Goal: Information Seeking & Learning: Find specific fact

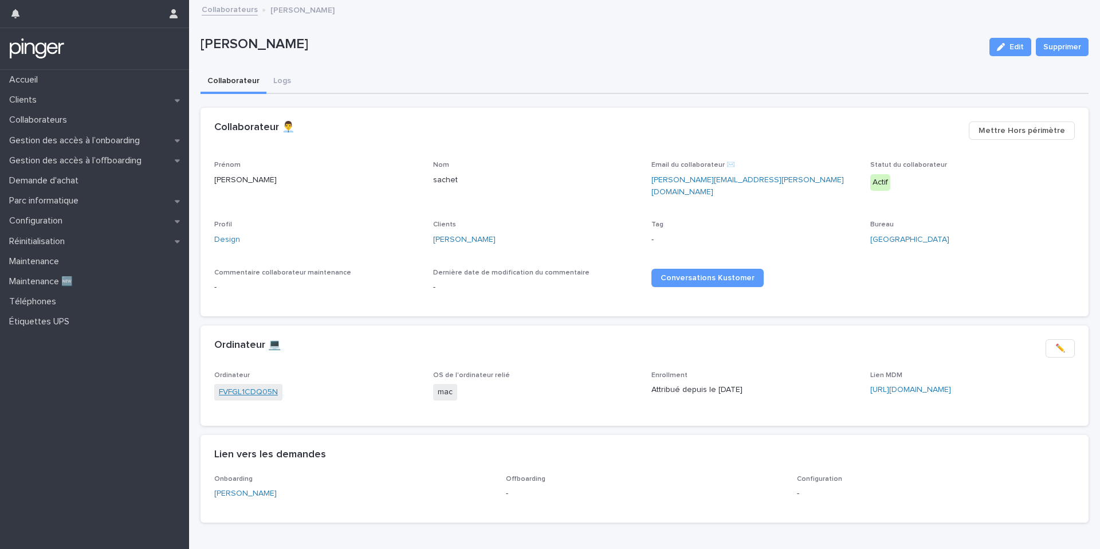
click at [261, 387] on link "FVFGL1CDQ05N" at bounding box center [248, 392] width 59 height 12
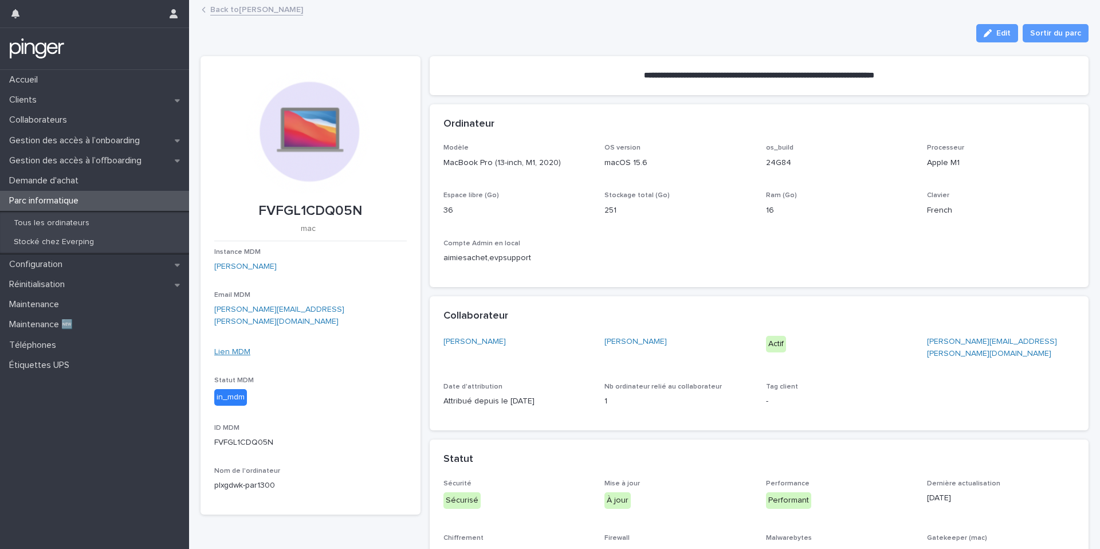
click at [235, 348] on link "Lien MDM" at bounding box center [232, 352] width 36 height 8
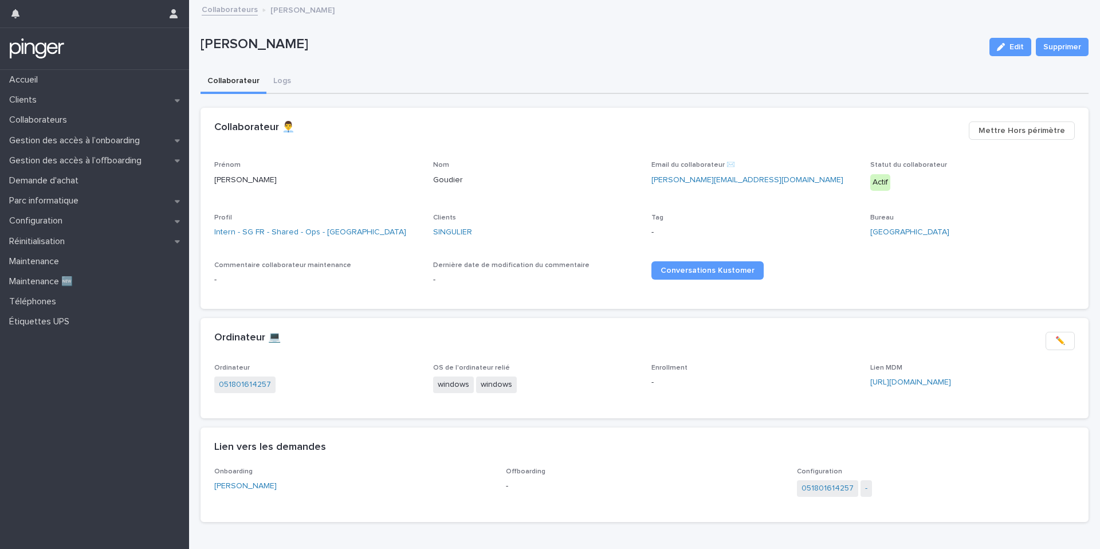
click at [456, 241] on div "Clients SINGULIER" at bounding box center [535, 231] width 205 height 34
click at [456, 234] on link "SINGULIER" at bounding box center [452, 232] width 39 height 12
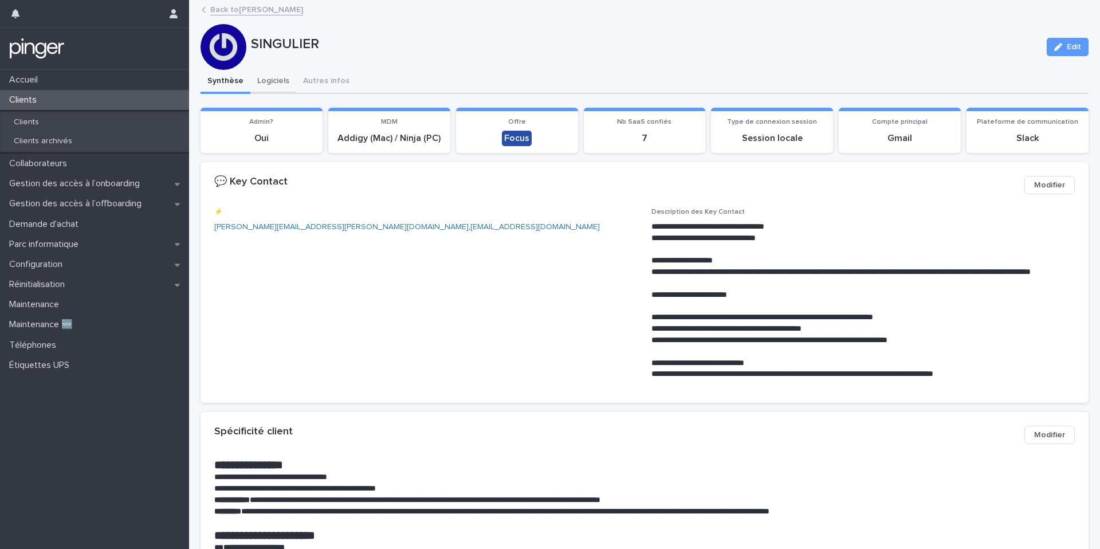
click at [272, 82] on button "Logiciels" at bounding box center [273, 82] width 46 height 24
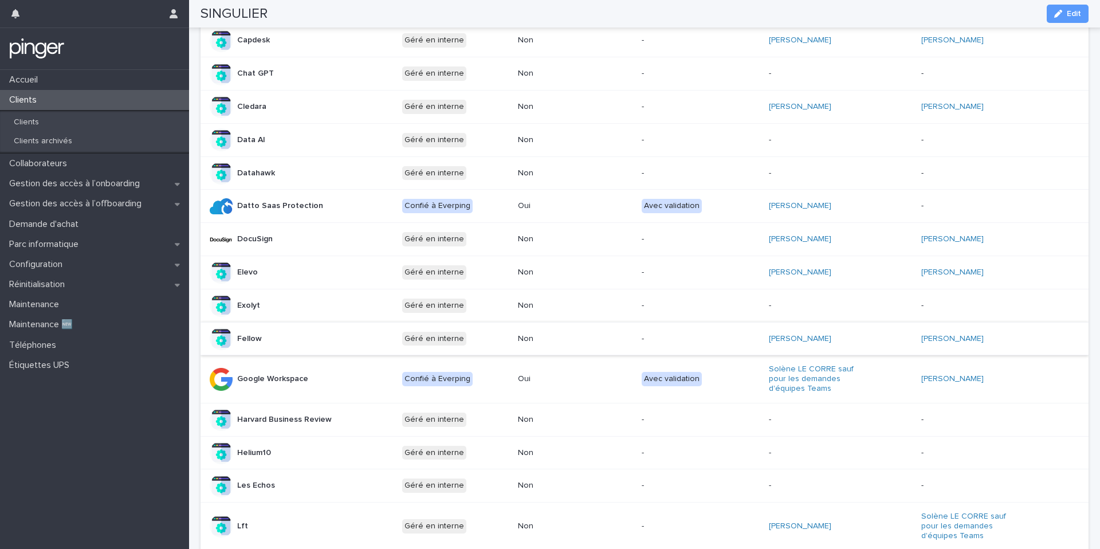
scroll to position [323, 0]
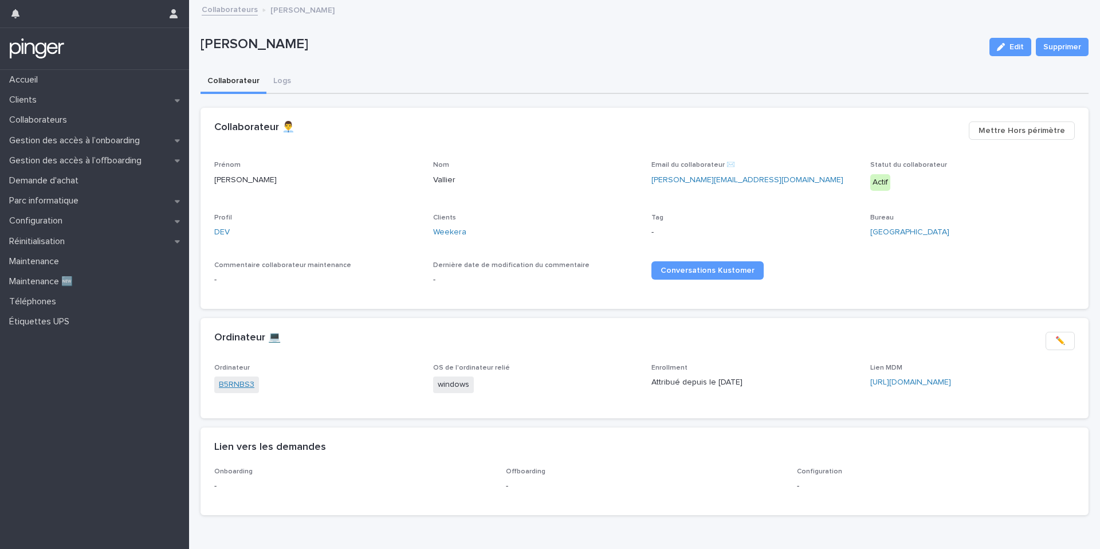
click at [236, 386] on link "B5RNBS3" at bounding box center [237, 385] width 36 height 12
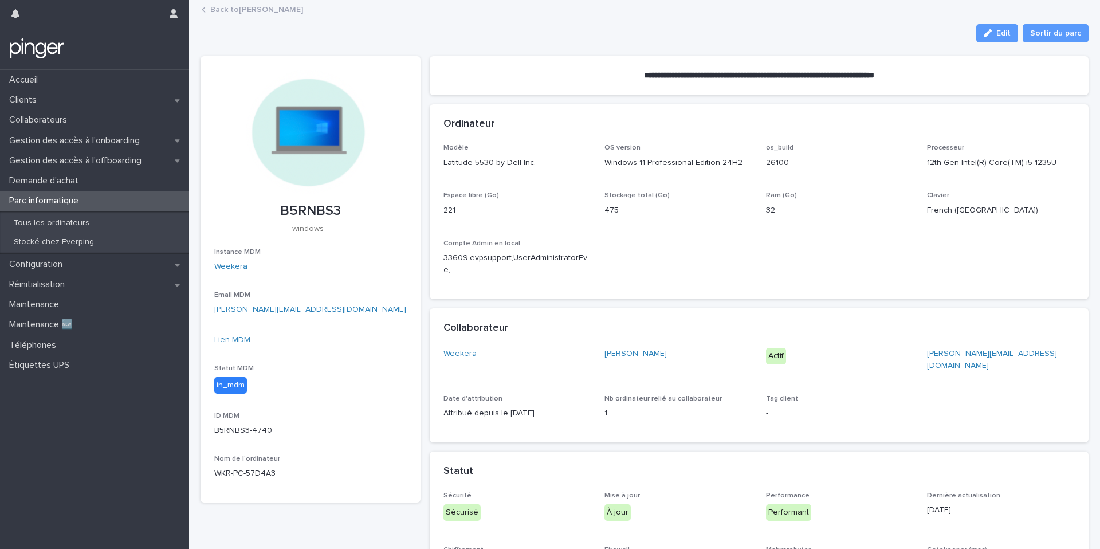
click at [241, 333] on div "Instance MDM Weekera Email MDM s.vallier@weekera.fr Lien MDM Statut MDM in_mdm …" at bounding box center [310, 368] width 192 height 241
click at [236, 336] on link "Lien MDM" at bounding box center [232, 340] width 36 height 8
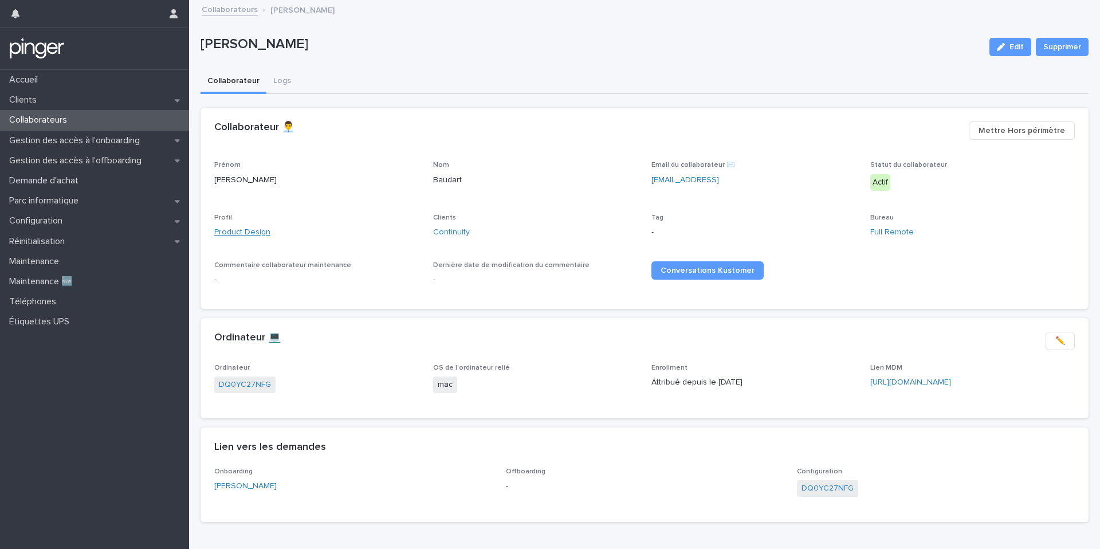
click at [238, 229] on link "Product Design" at bounding box center [242, 232] width 56 height 12
click at [238, 234] on link "Product Design" at bounding box center [242, 232] width 56 height 12
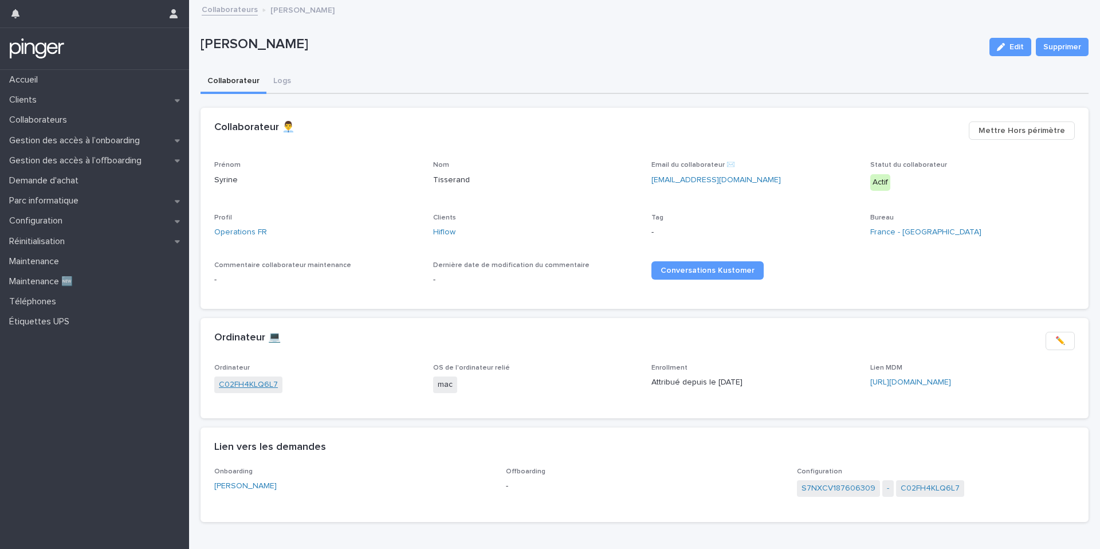
click at [233, 384] on link "C02FH4KLQ6L7" at bounding box center [248, 385] width 59 height 12
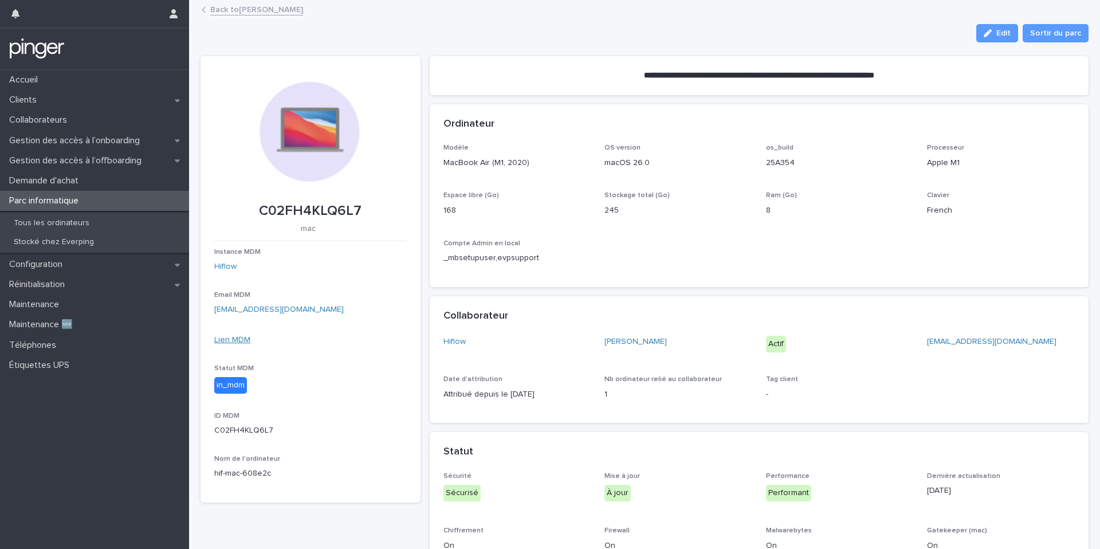
click at [242, 337] on link "Lien MDM" at bounding box center [232, 340] width 36 height 8
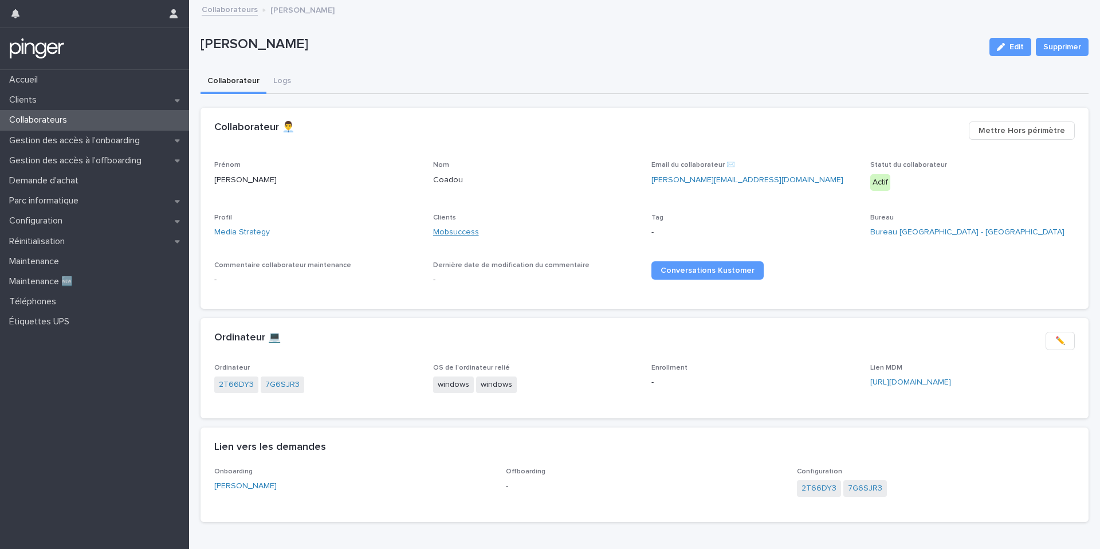
click at [451, 231] on link "Mobsuccess" at bounding box center [456, 232] width 46 height 12
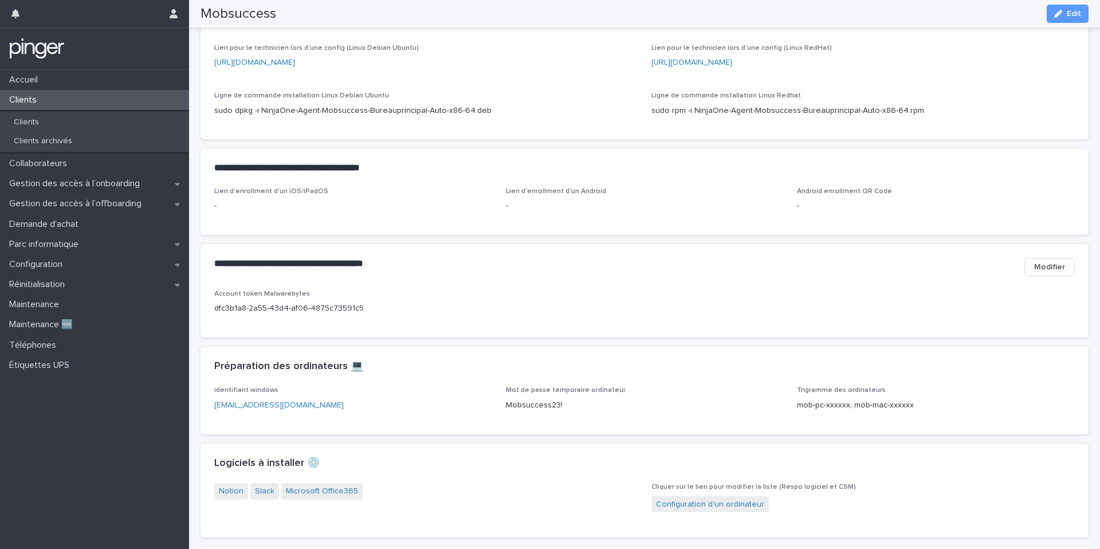
scroll to position [734, 0]
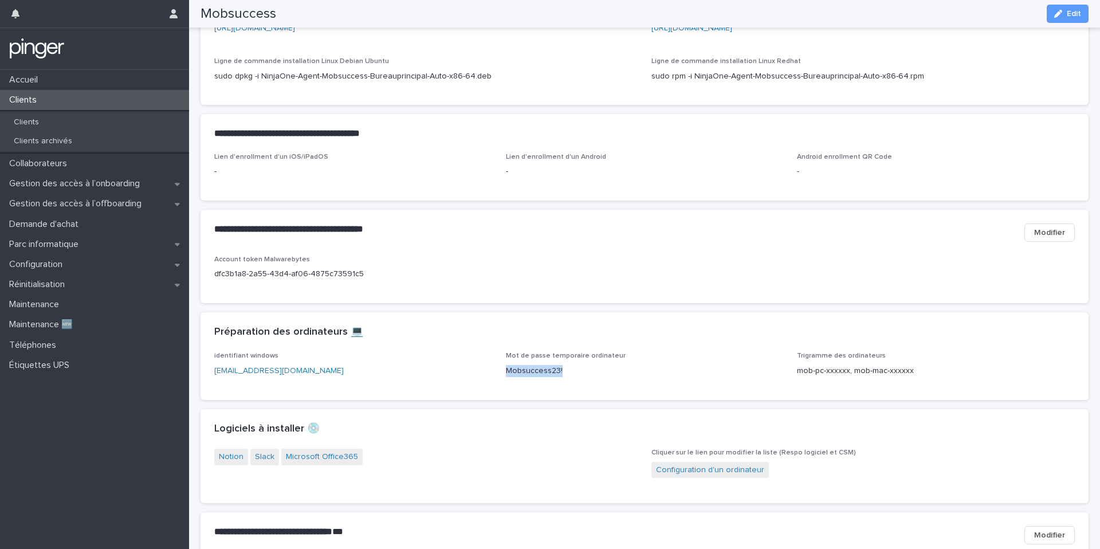
drag, startPoint x: 570, startPoint y: 396, endPoint x: 505, endPoint y: 393, distance: 64.8
click at [506, 377] on p "Mobsuccess23!" at bounding box center [645, 371] width 278 height 12
copy p "Mobsuccess23!"
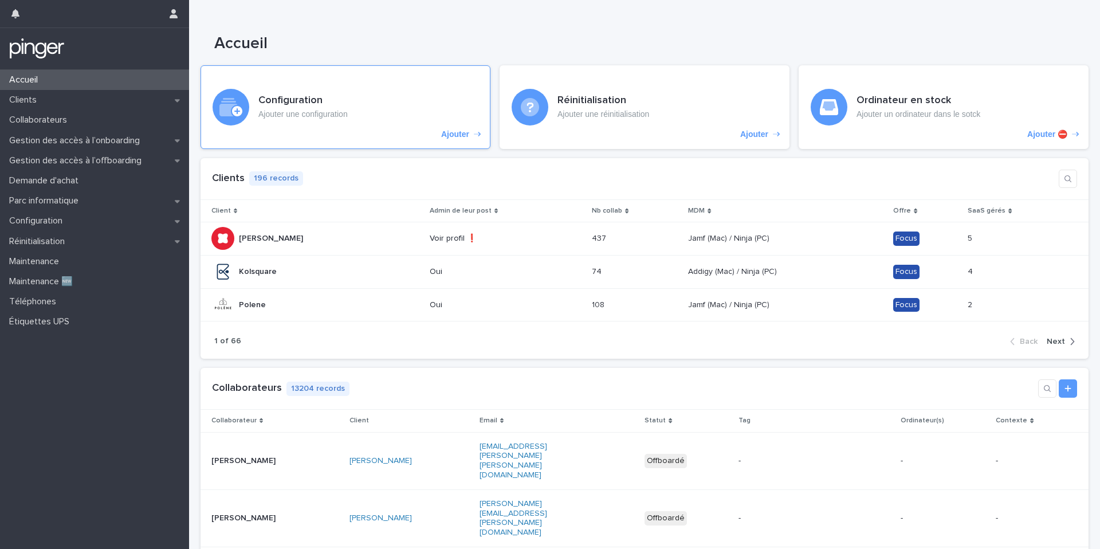
click at [289, 130] on div "Configuration Ajouter une configuration Ajouter" at bounding box center [346, 107] width 290 height 84
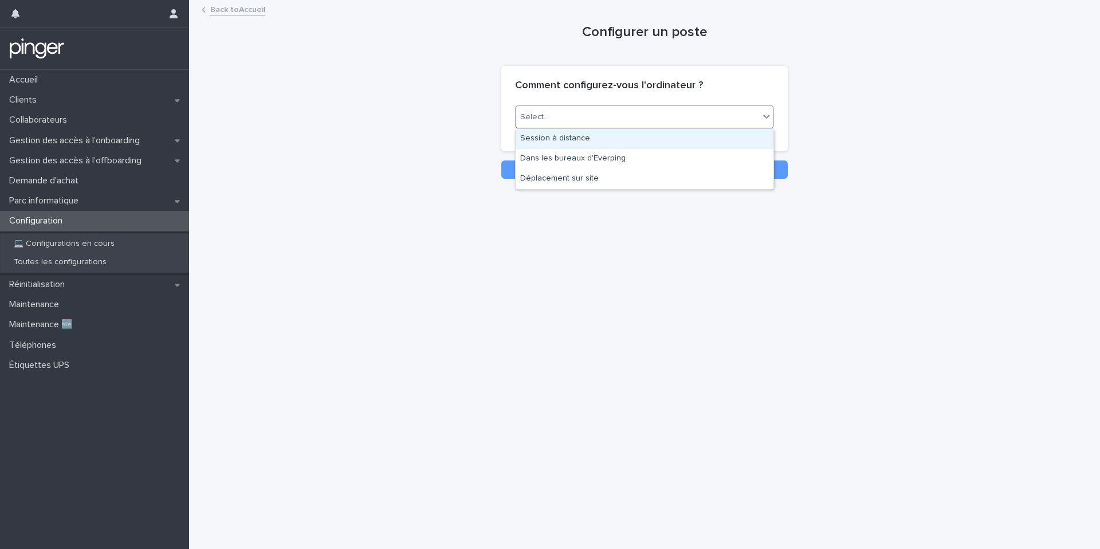
click at [573, 123] on div "Select..." at bounding box center [637, 117] width 243 height 19
click at [570, 132] on div "Session à distance" at bounding box center [645, 139] width 258 height 20
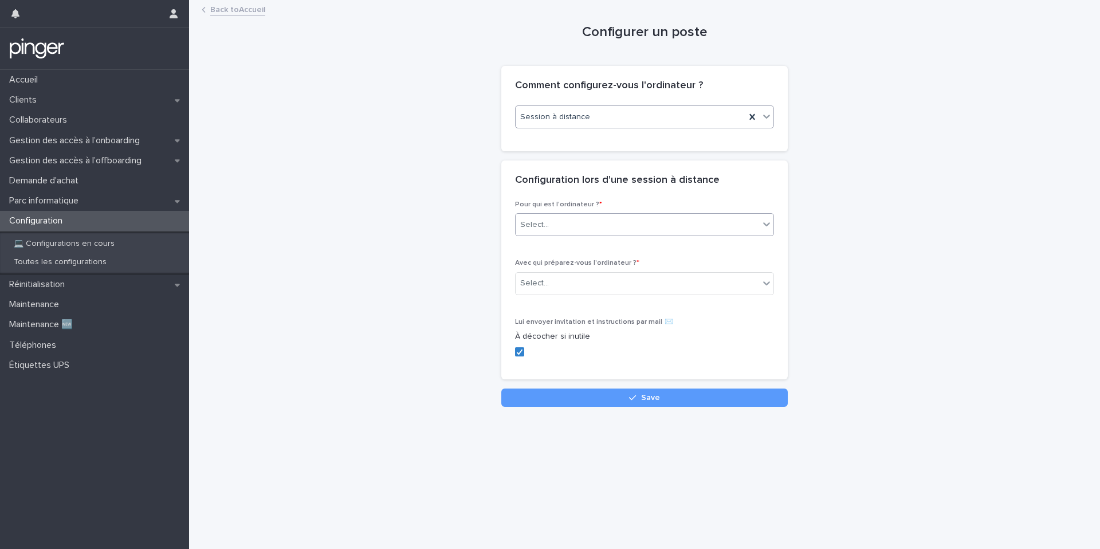
click at [540, 233] on div "Select..." at bounding box center [637, 224] width 243 height 19
click at [547, 246] on div "Collaborateur" at bounding box center [645, 247] width 258 height 20
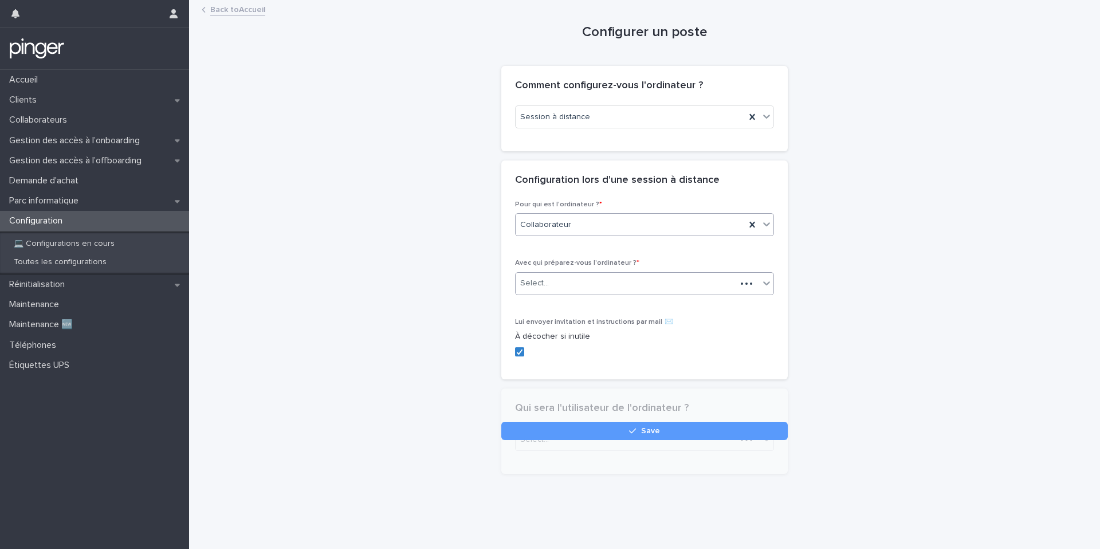
click at [568, 284] on div "Select..." at bounding box center [626, 283] width 221 height 19
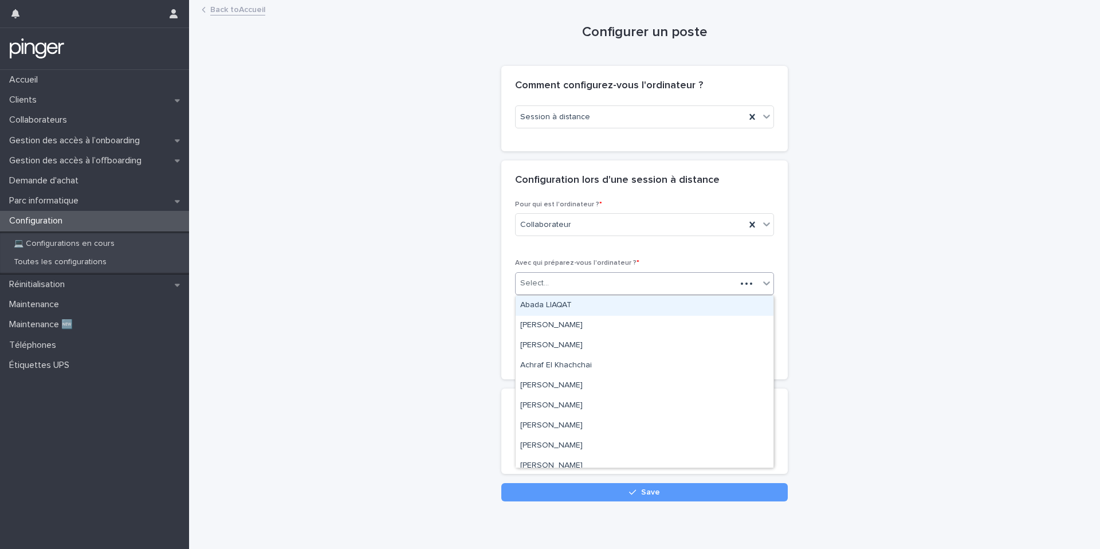
paste input "**********"
type input "**********"
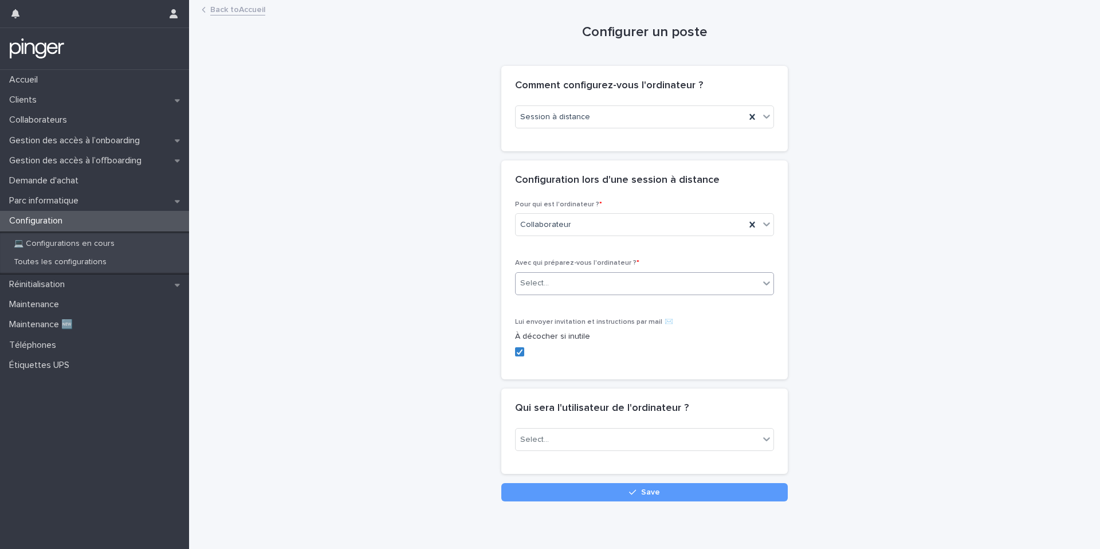
drag, startPoint x: 658, startPoint y: 285, endPoint x: 577, endPoint y: 284, distance: 80.8
click at [577, 284] on div "Select..." at bounding box center [637, 283] width 243 height 19
type input "******"
click at [571, 302] on div "Jenaya WALLET" at bounding box center [645, 306] width 258 height 20
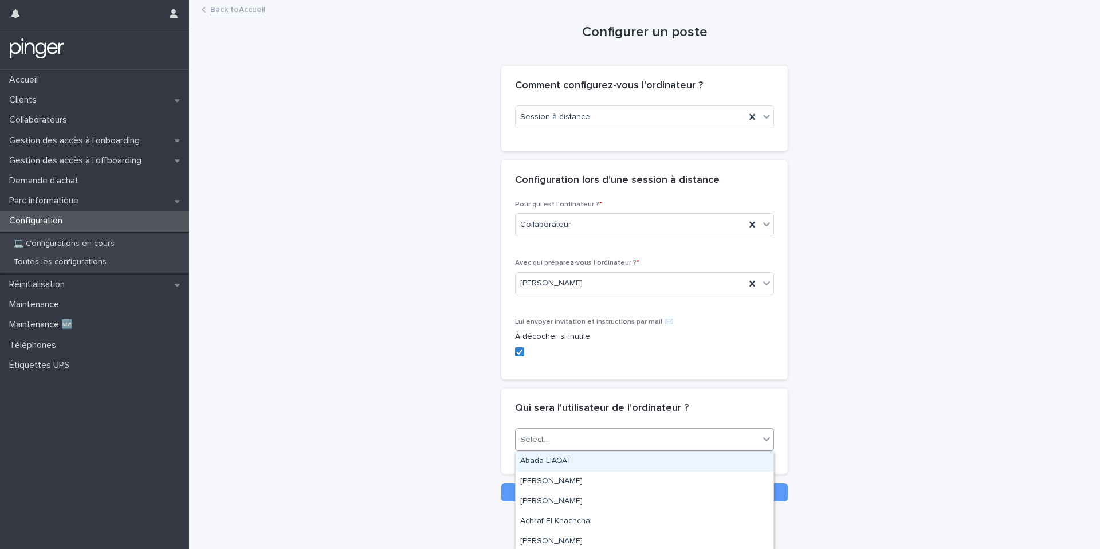
click at [570, 435] on div "Select..." at bounding box center [637, 439] width 243 height 19
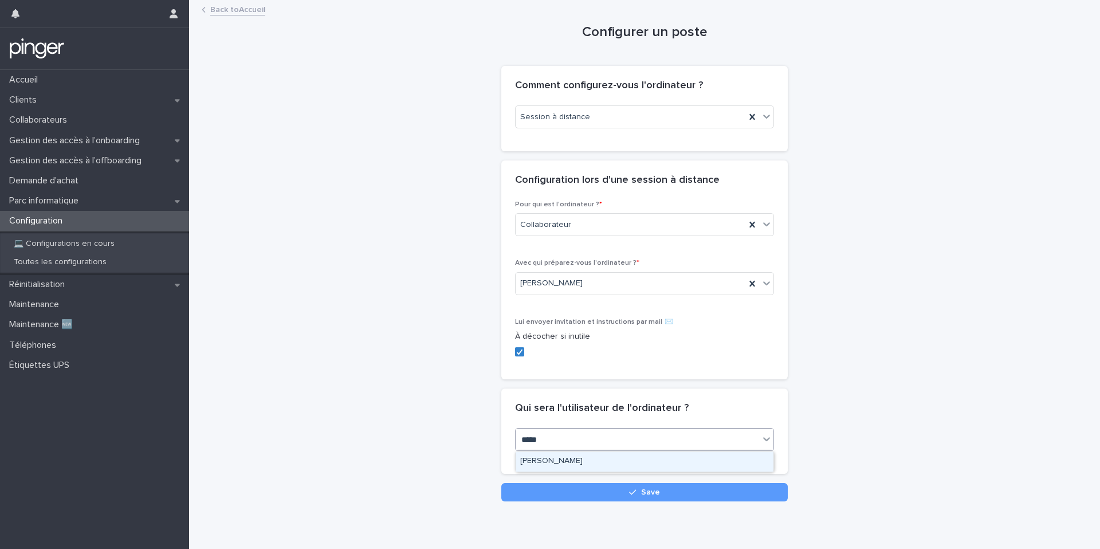
type input "******"
click at [598, 459] on div "Jenaya WALLET" at bounding box center [645, 461] width 258 height 20
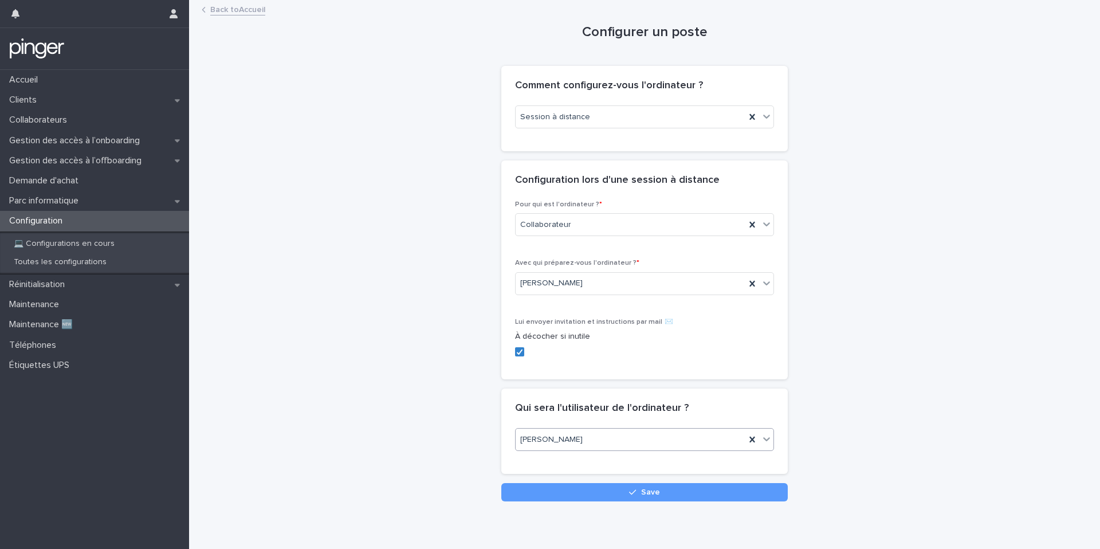
scroll to position [10, 0]
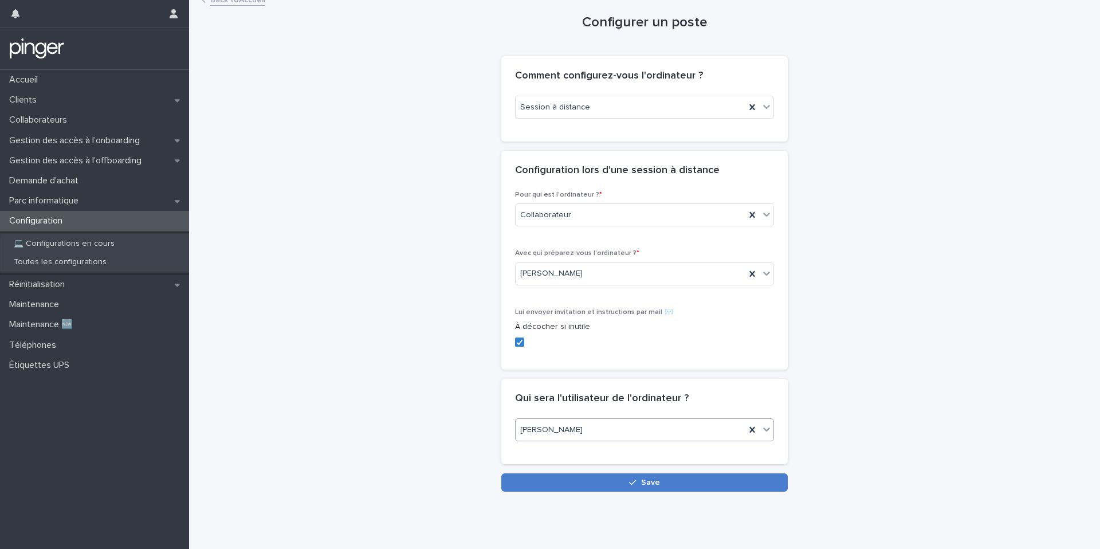
click at [576, 480] on button "Save" at bounding box center [644, 482] width 286 height 18
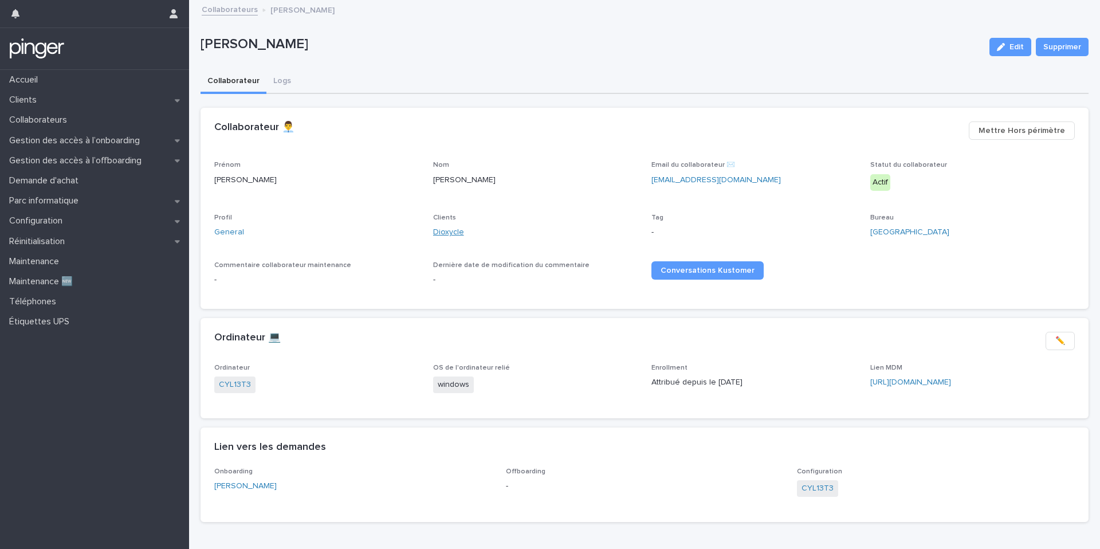
click at [455, 233] on link "Dioxycle" at bounding box center [448, 232] width 31 height 12
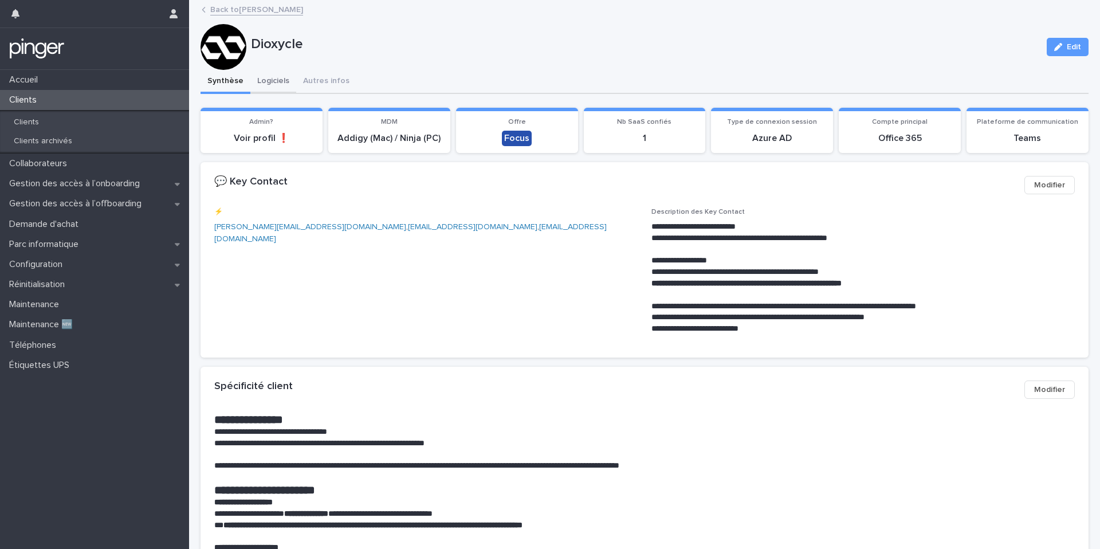
click at [266, 82] on button "Logiciels" at bounding box center [273, 82] width 46 height 24
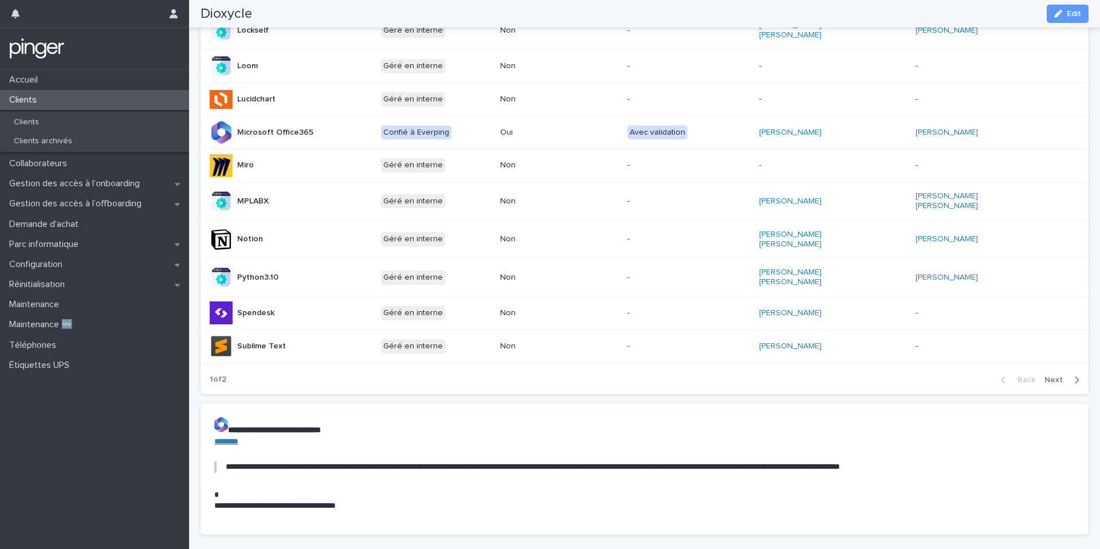
scroll to position [559, 0]
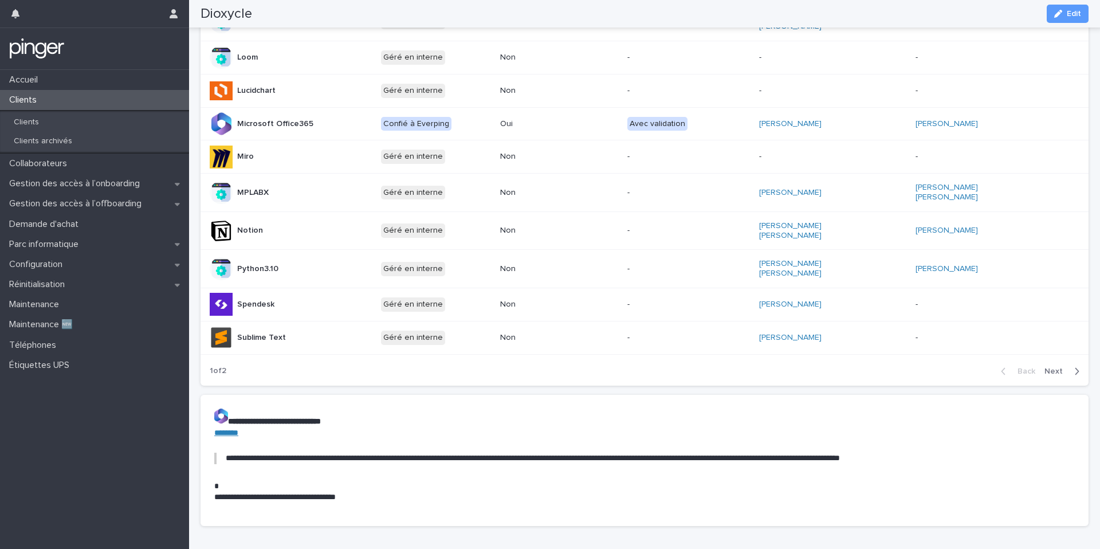
click at [1056, 367] on span "Next" at bounding box center [1056, 371] width 25 height 8
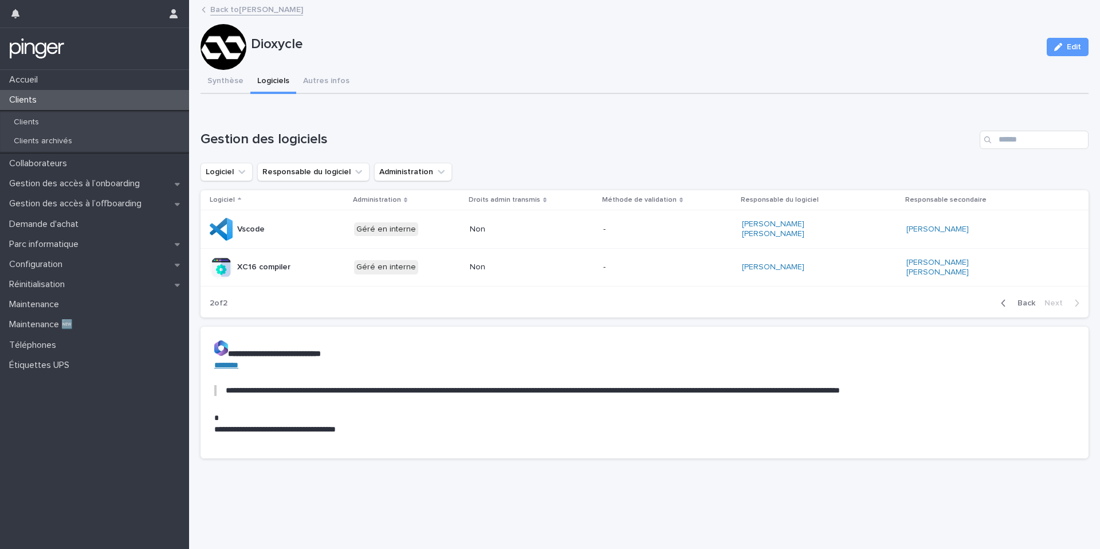
click at [1018, 299] on span "Back" at bounding box center [1023, 303] width 25 height 8
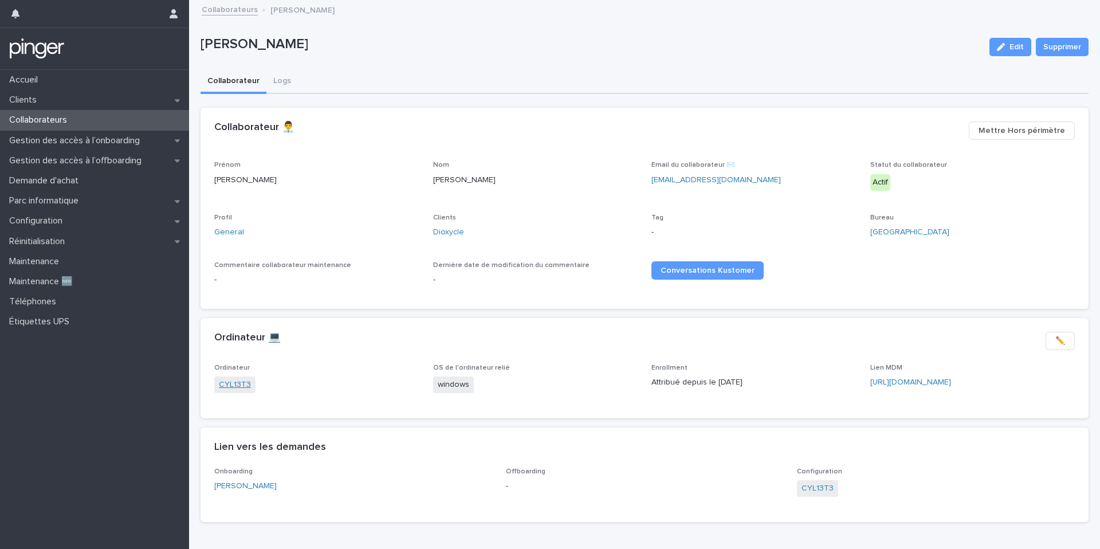
click at [236, 388] on link "CYL13T3" at bounding box center [235, 385] width 32 height 12
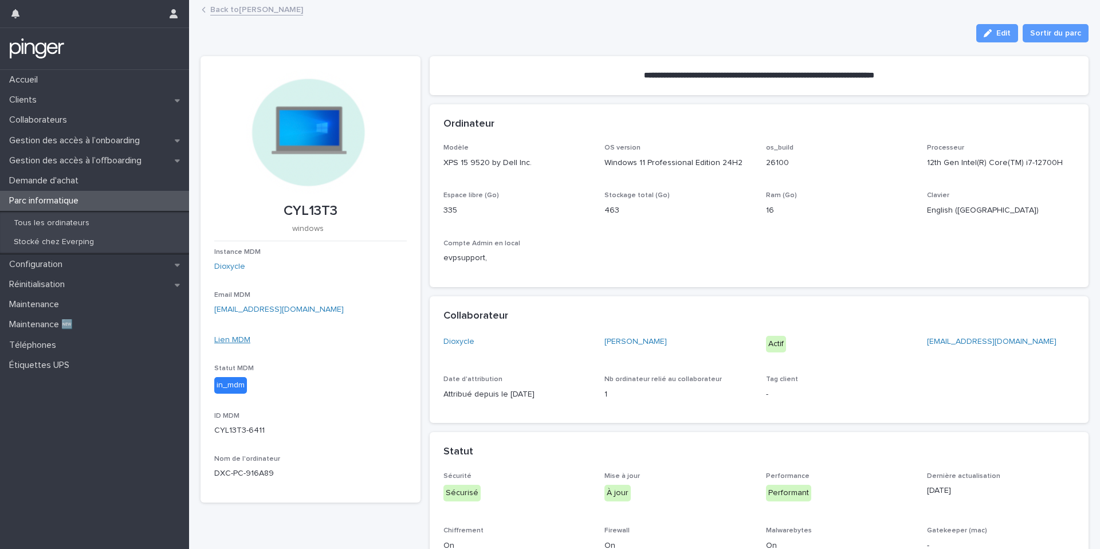
click at [231, 341] on link "Lien MDM" at bounding box center [232, 340] width 36 height 8
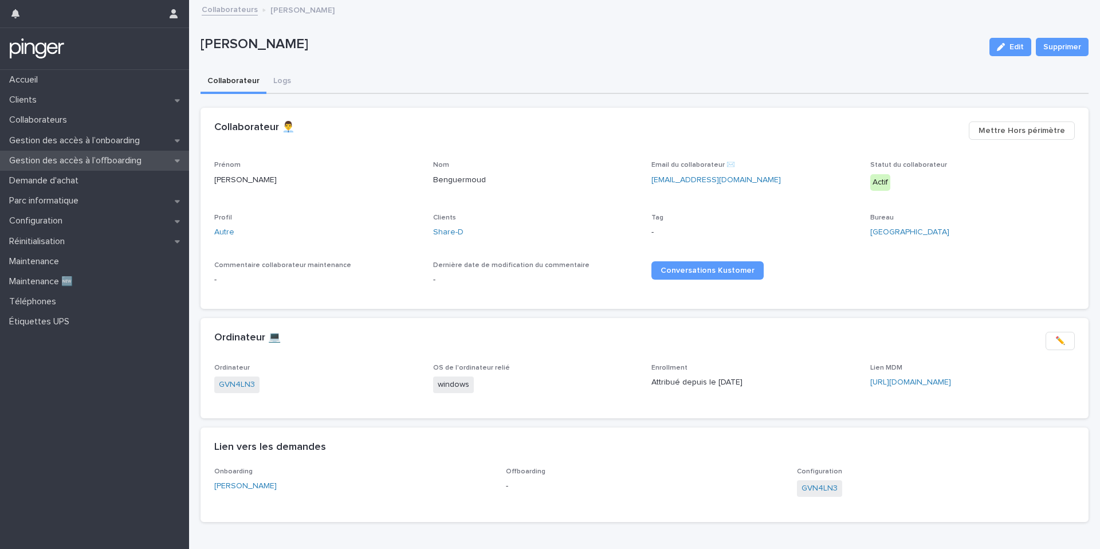
click at [80, 156] on p "Gestion des accès à l’offboarding" at bounding box center [78, 160] width 146 height 11
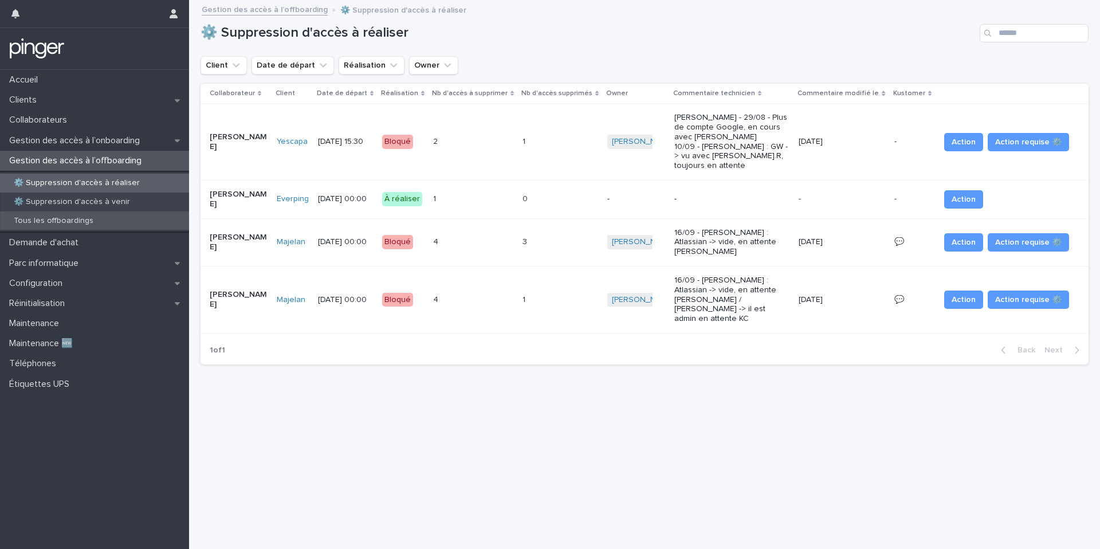
click at [109, 223] on div "Tous les offboardings" at bounding box center [94, 220] width 189 height 19
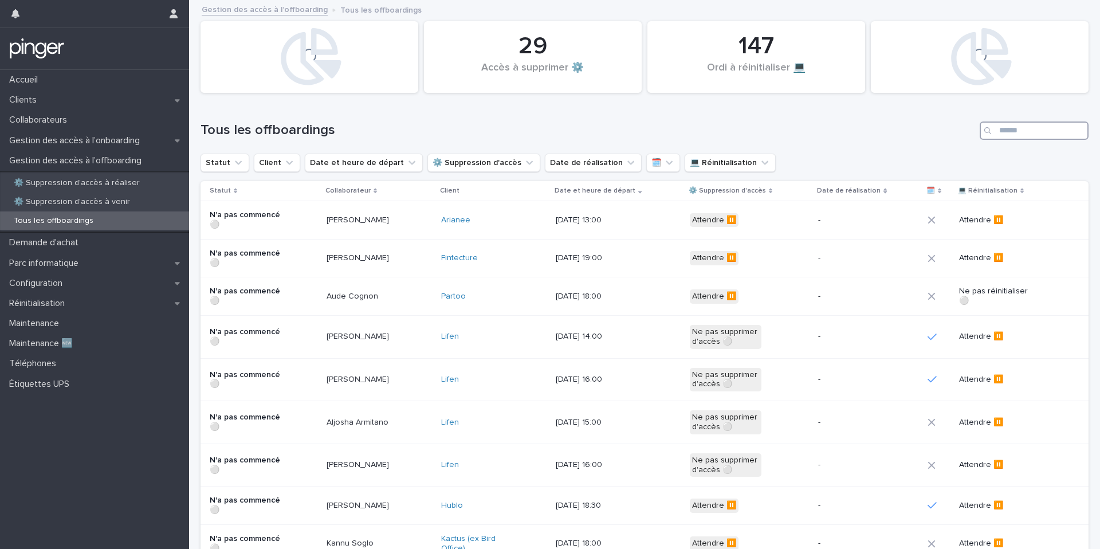
click at [1017, 127] on input "Search" at bounding box center [1034, 130] width 109 height 18
paste input "**********"
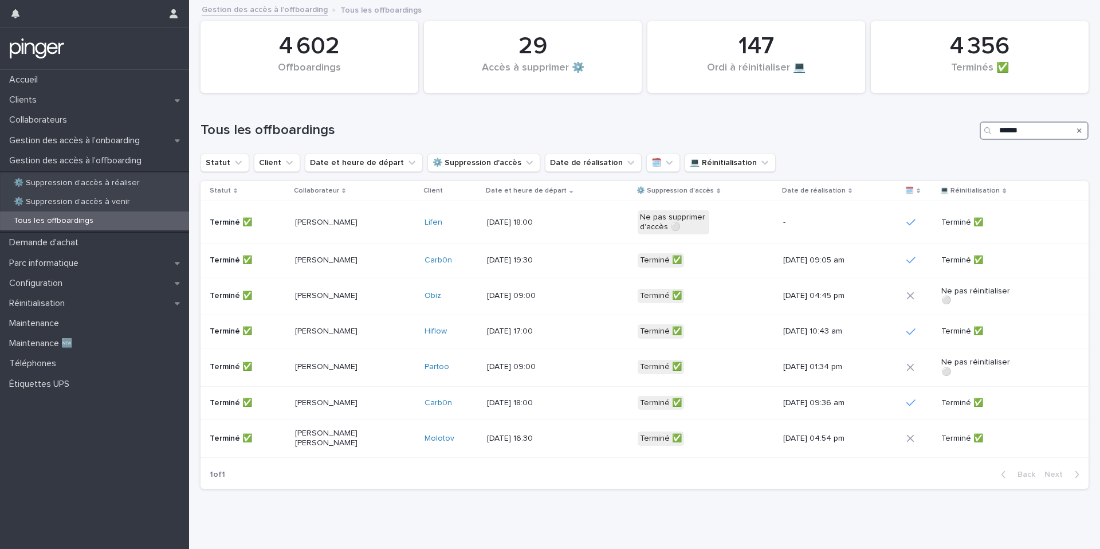
type input "*******"
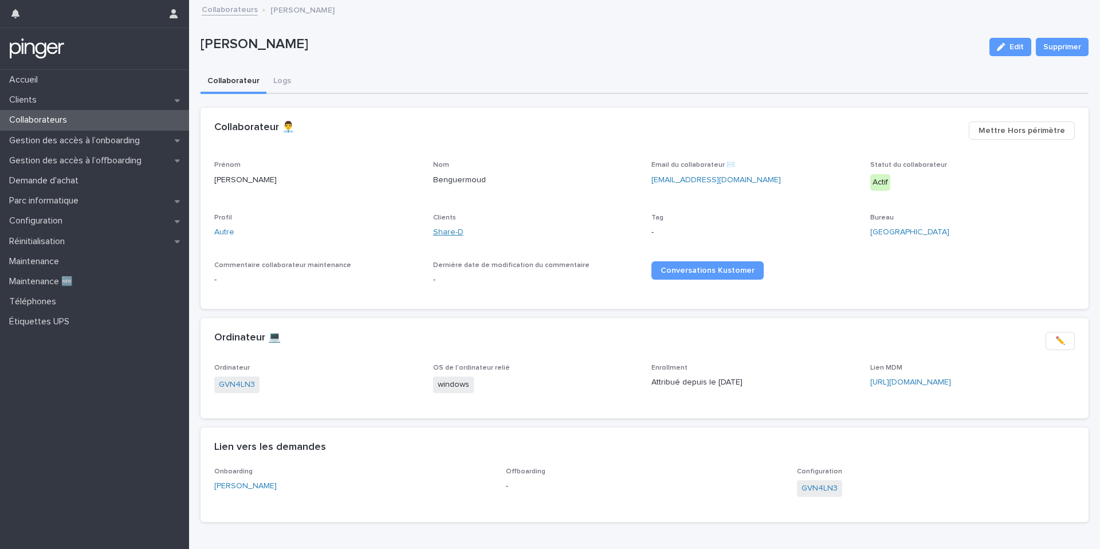
click at [457, 233] on link "Share-D" at bounding box center [448, 232] width 30 height 12
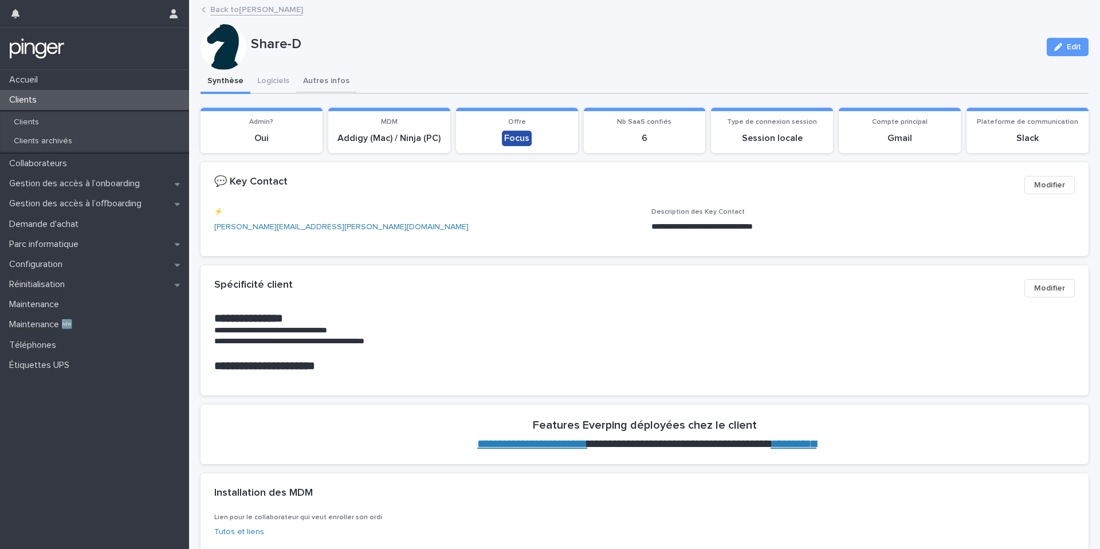
click at [296, 82] on button "Autres infos" at bounding box center [326, 82] width 60 height 24
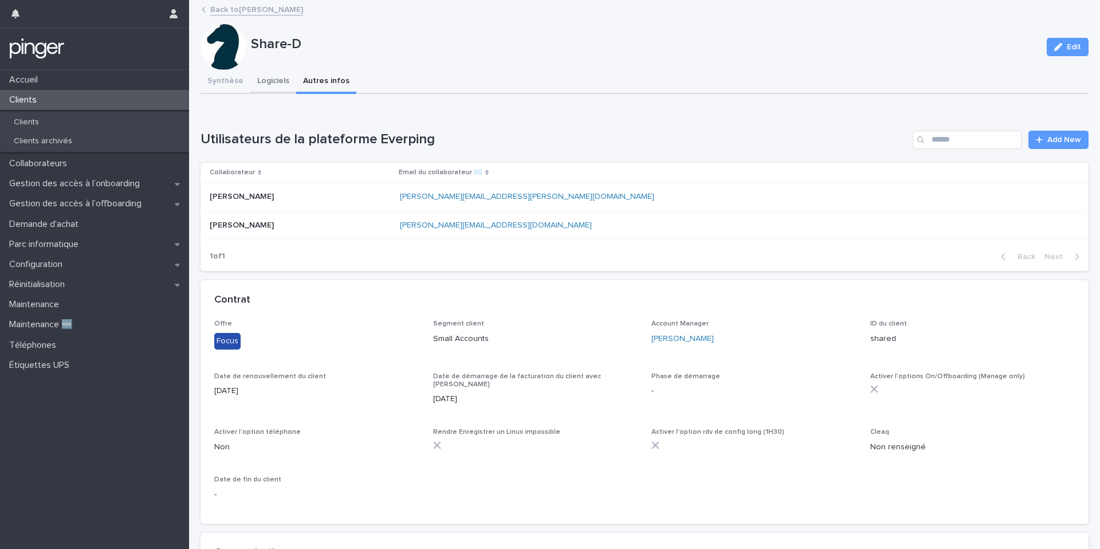
click at [266, 80] on button "Logiciels" at bounding box center [273, 82] width 46 height 24
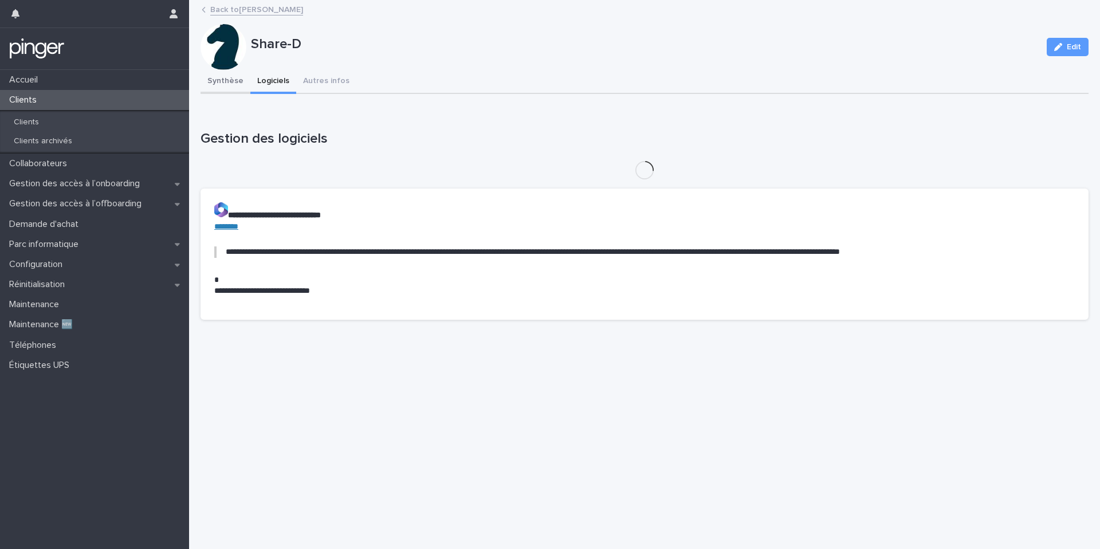
click at [225, 77] on button "Synthèse" at bounding box center [226, 82] width 50 height 24
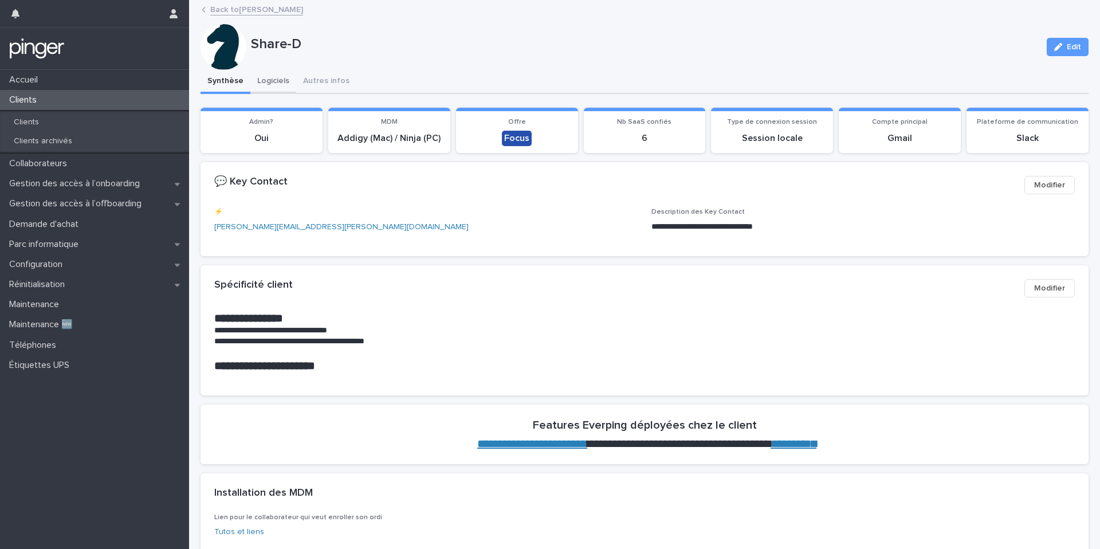
click at [260, 84] on button "Logiciels" at bounding box center [273, 82] width 46 height 24
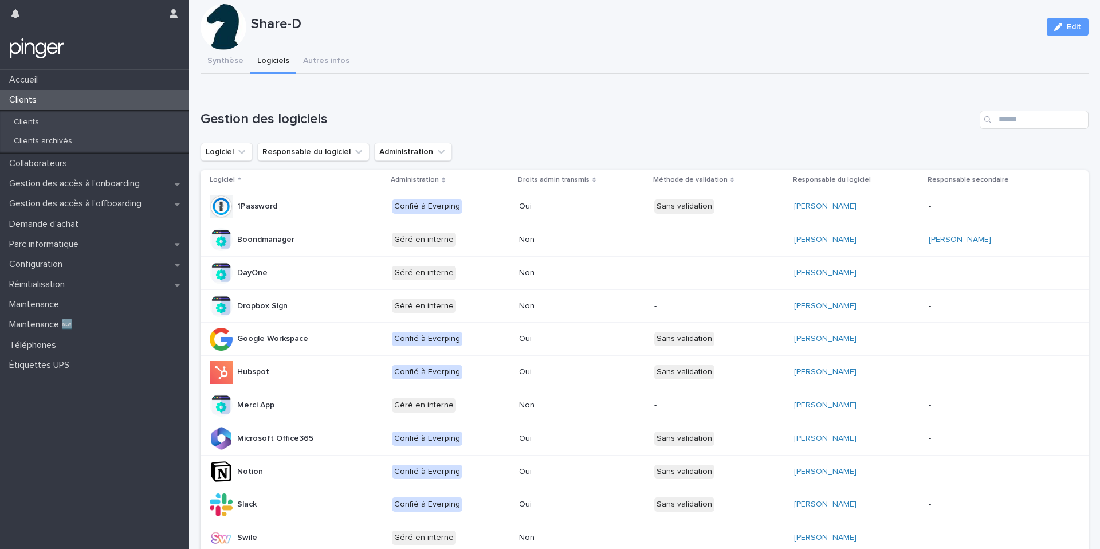
scroll to position [3, 0]
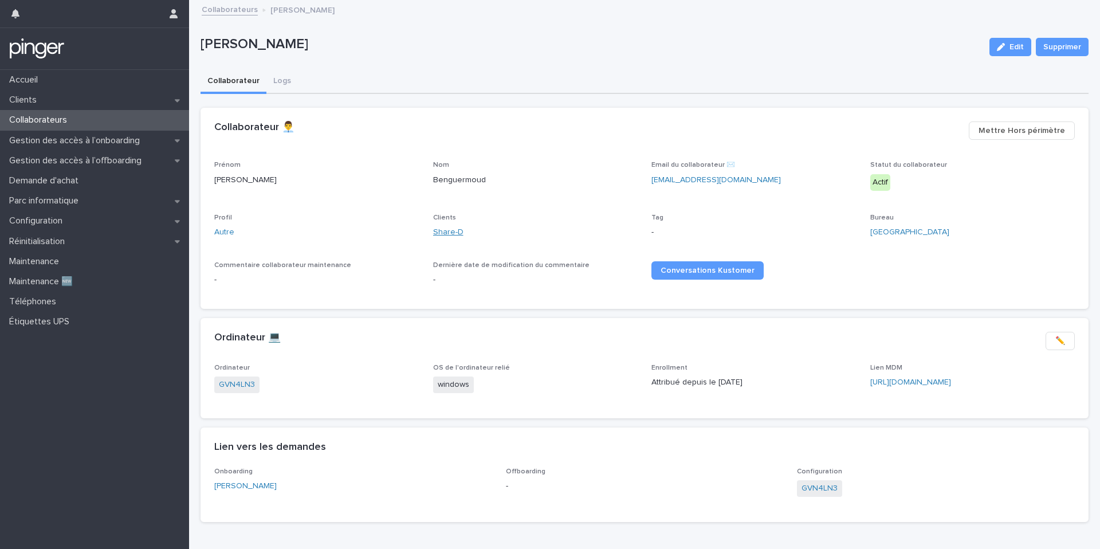
click at [450, 233] on link "Share-D" at bounding box center [448, 232] width 30 height 12
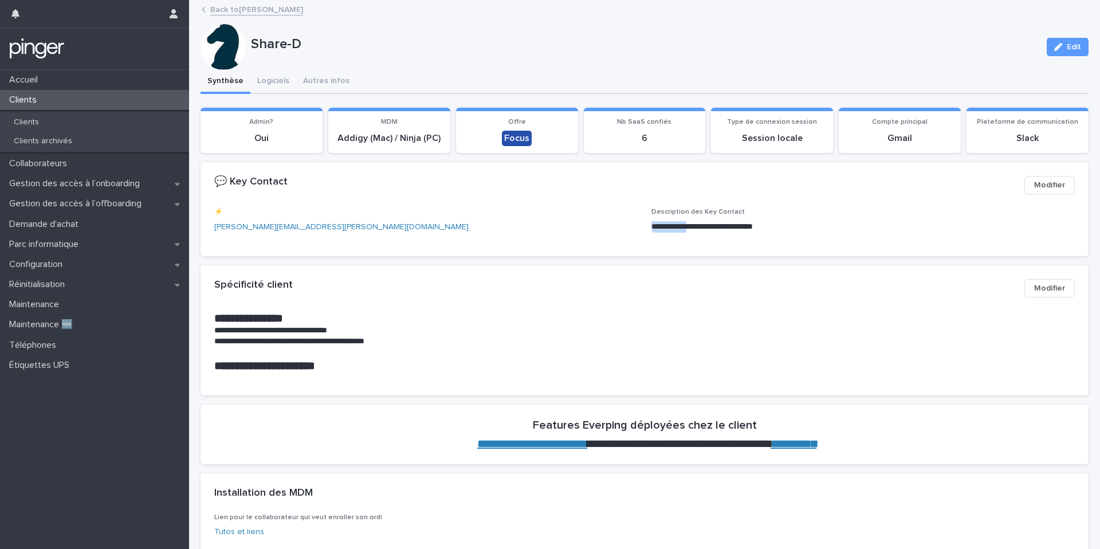
drag, startPoint x: 653, startPoint y: 225, endPoint x: 698, endPoint y: 225, distance: 45.3
click at [698, 225] on p "**********" at bounding box center [862, 226] width 423 height 11
copy p "**********"
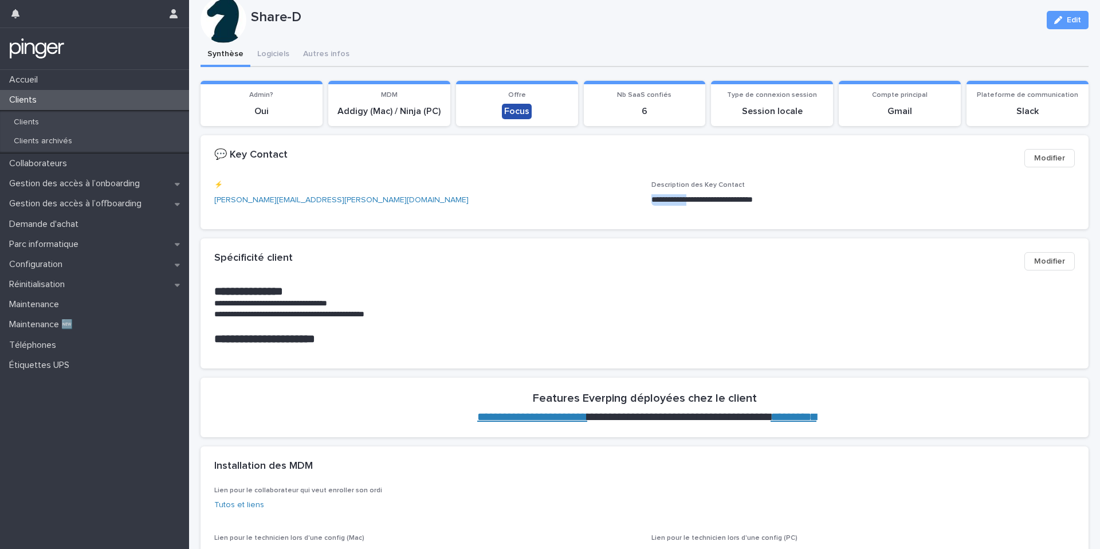
scroll to position [24, 0]
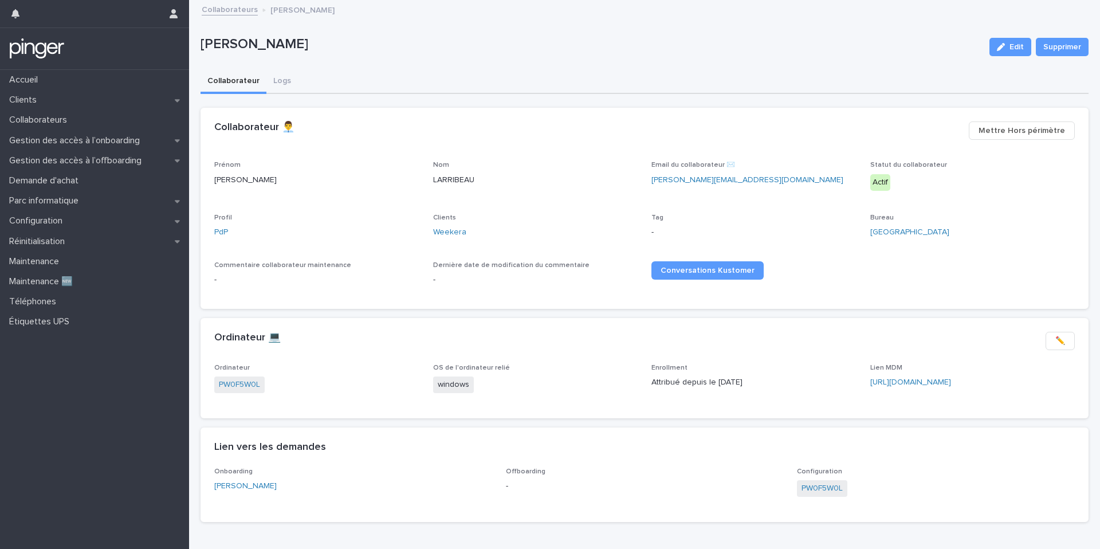
click at [237, 391] on span "PW0F5W0L" at bounding box center [239, 384] width 50 height 17
click at [238, 386] on link "PW0F5W0L" at bounding box center [239, 385] width 41 height 12
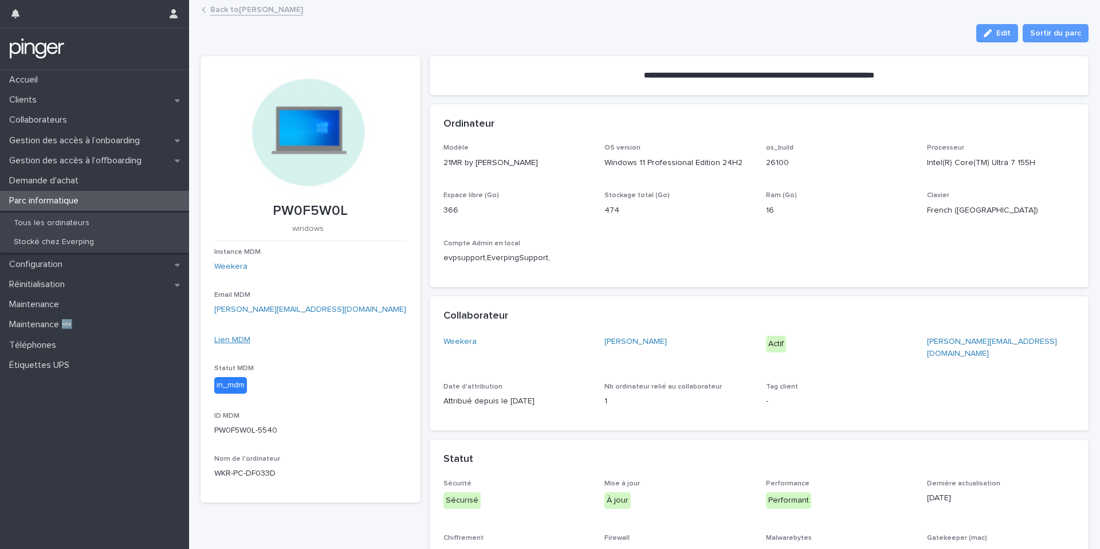
click at [239, 340] on link "Lien MDM" at bounding box center [232, 340] width 36 height 8
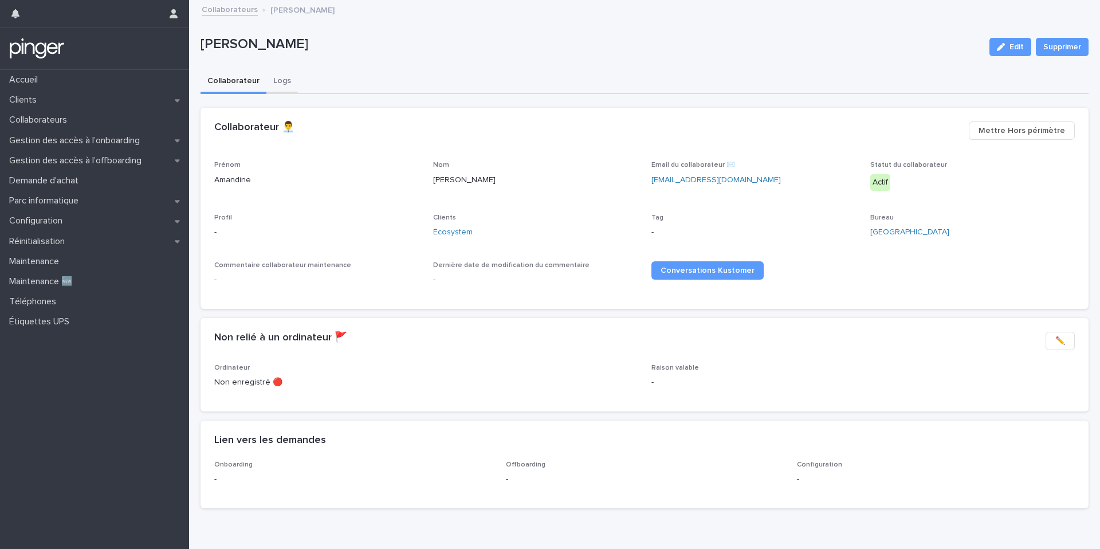
click at [291, 81] on button "Logs" at bounding box center [282, 82] width 32 height 24
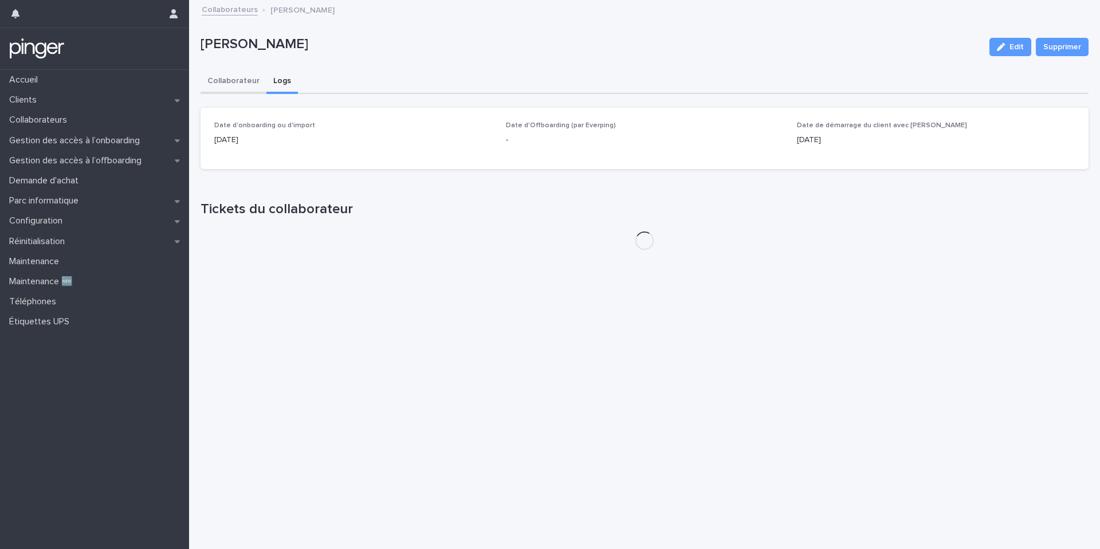
click at [249, 81] on button "Collaborateur" at bounding box center [234, 82] width 66 height 24
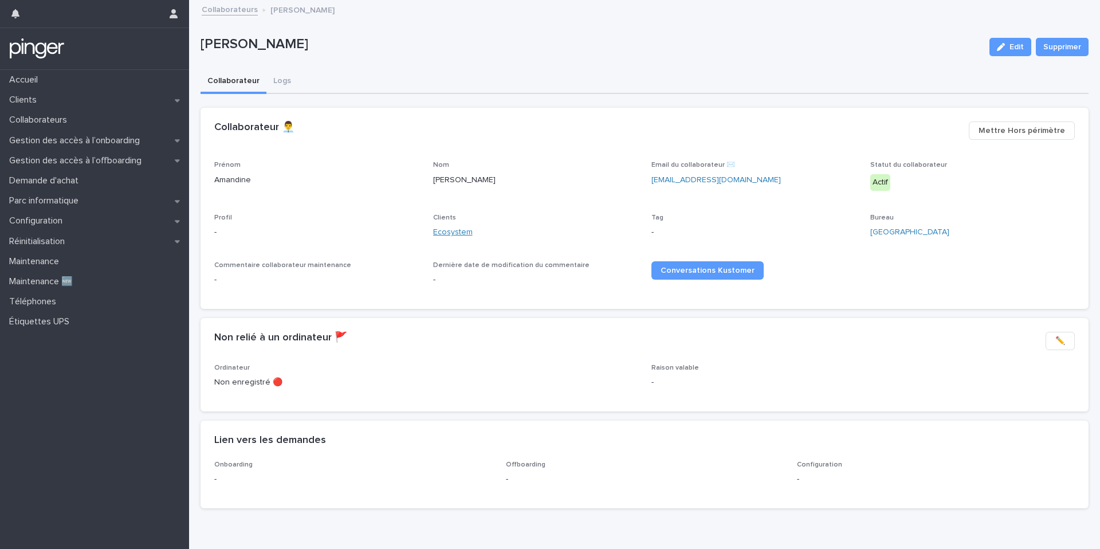
click at [454, 235] on link "Ecosystem" at bounding box center [453, 232] width 40 height 12
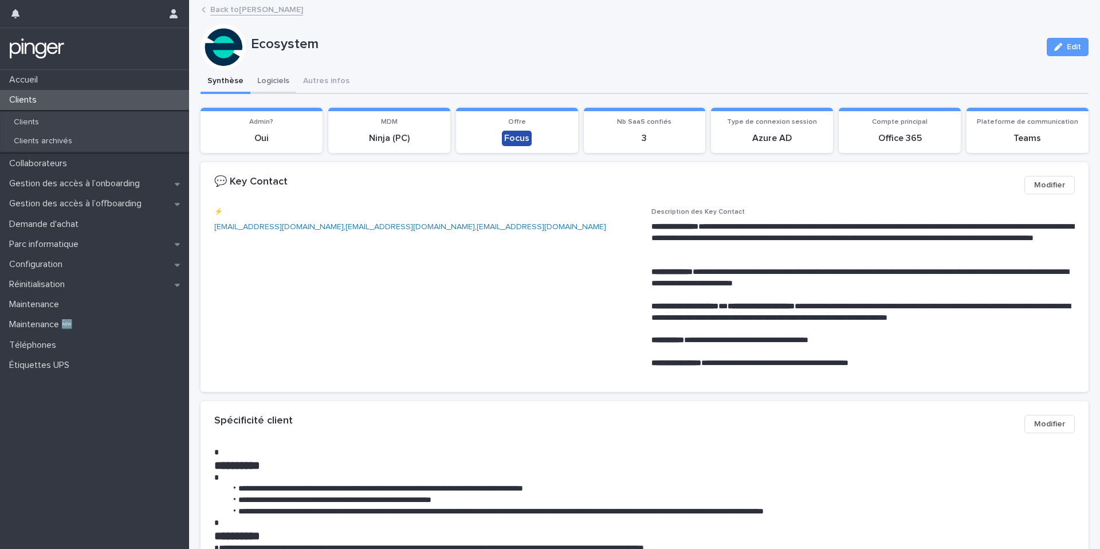
drag, startPoint x: 266, startPoint y: 72, endPoint x: 286, endPoint y: 89, distance: 26.8
click at [266, 72] on button "Logiciels" at bounding box center [273, 82] width 46 height 24
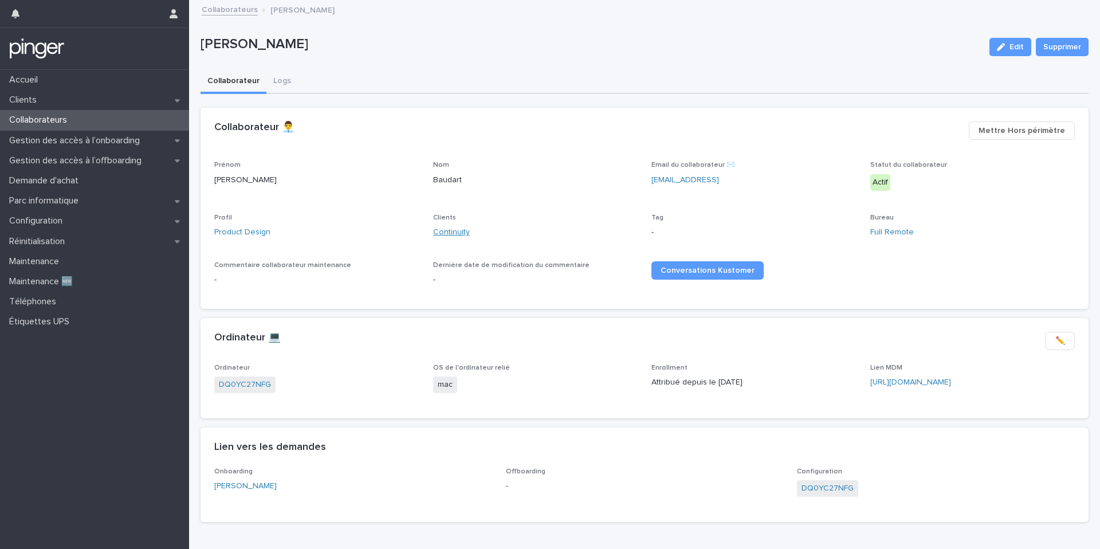
click at [451, 232] on link "Continuity" at bounding box center [451, 232] width 37 height 12
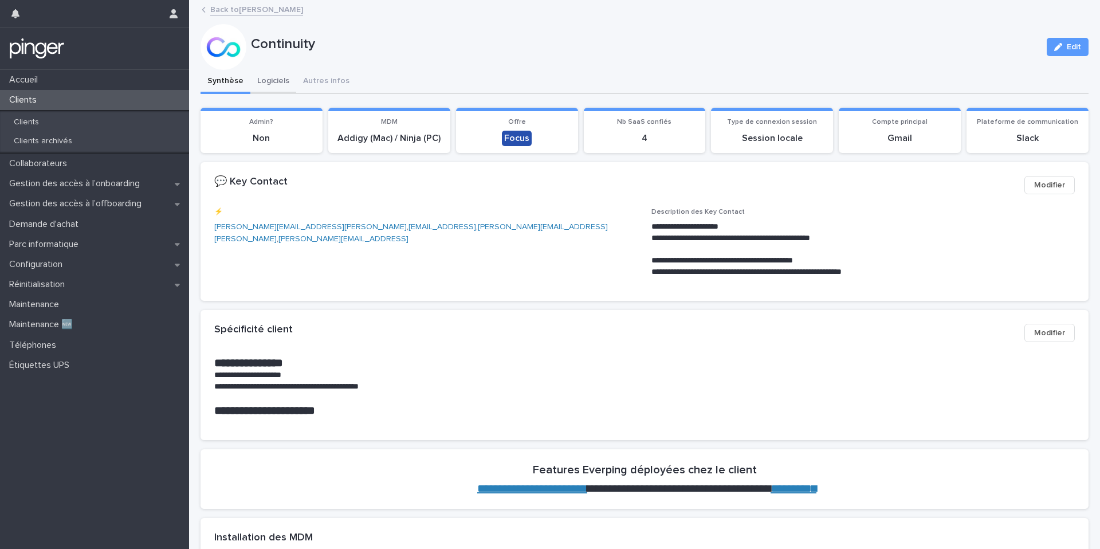
click at [254, 83] on button "Logiciels" at bounding box center [273, 82] width 46 height 24
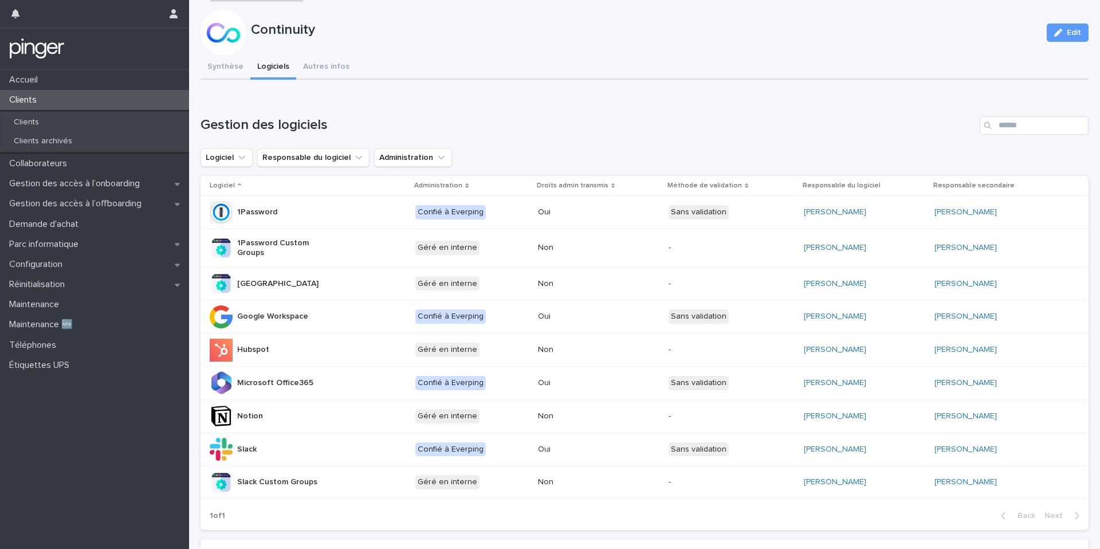
scroll to position [16, 0]
click at [234, 56] on button "Synthèse" at bounding box center [226, 66] width 50 height 24
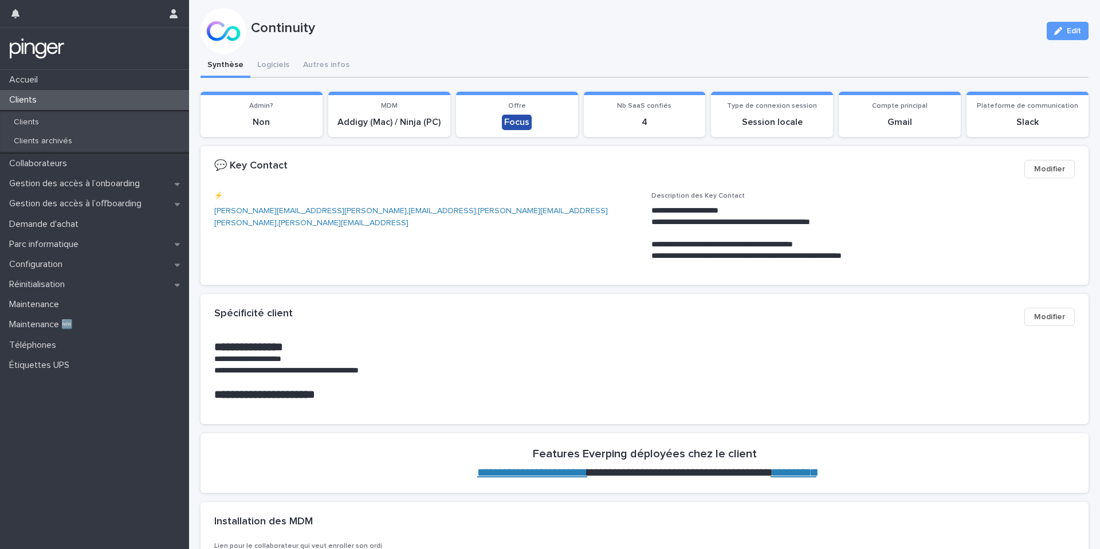
click at [227, 60] on button "Synthèse" at bounding box center [226, 66] width 50 height 24
drag, startPoint x: 652, startPoint y: 211, endPoint x: 724, endPoint y: 212, distance: 72.2
click at [724, 212] on p "**********" at bounding box center [862, 210] width 423 height 11
copy p "**********"
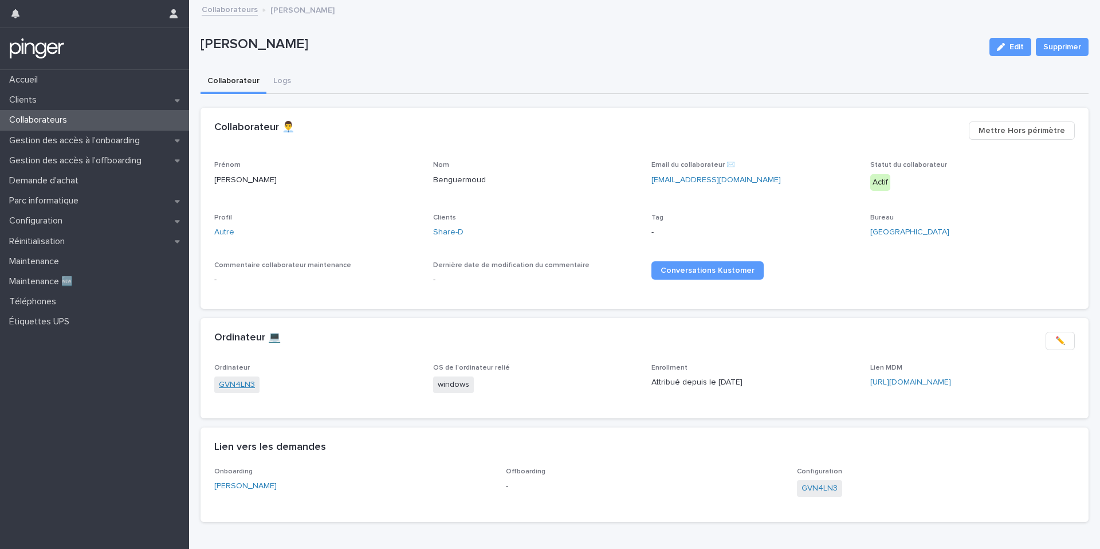
click at [231, 382] on link "GVN4LN3" at bounding box center [237, 385] width 36 height 12
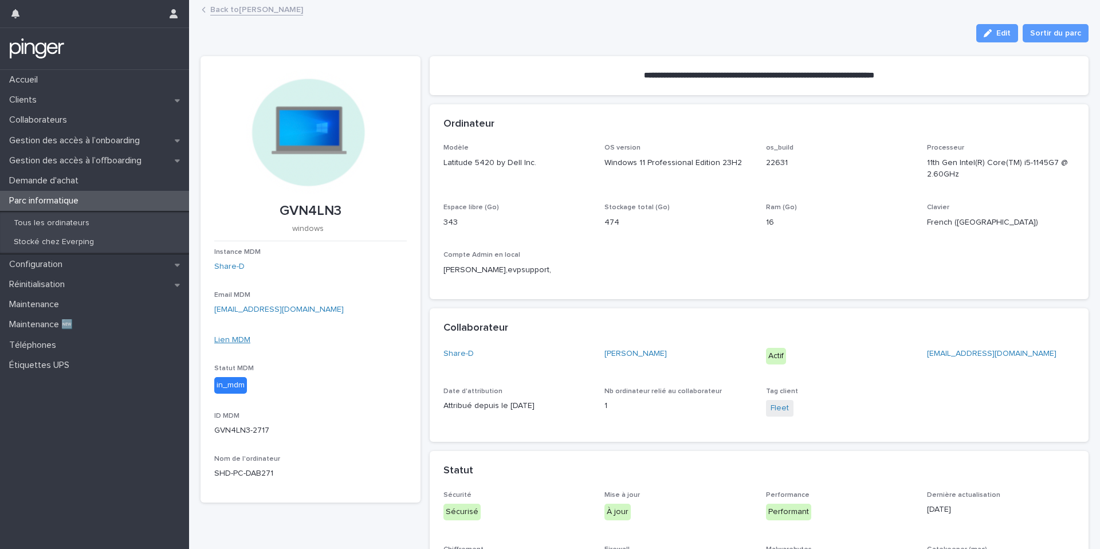
click at [238, 339] on link "Lien MDM" at bounding box center [232, 340] width 36 height 8
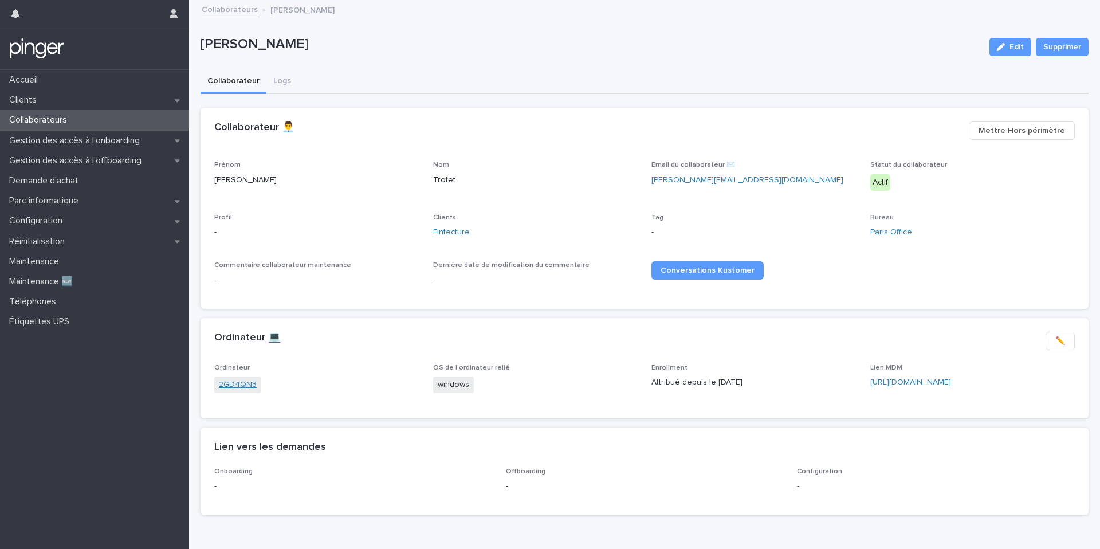
click at [238, 388] on link "2GD4QN3" at bounding box center [238, 385] width 38 height 12
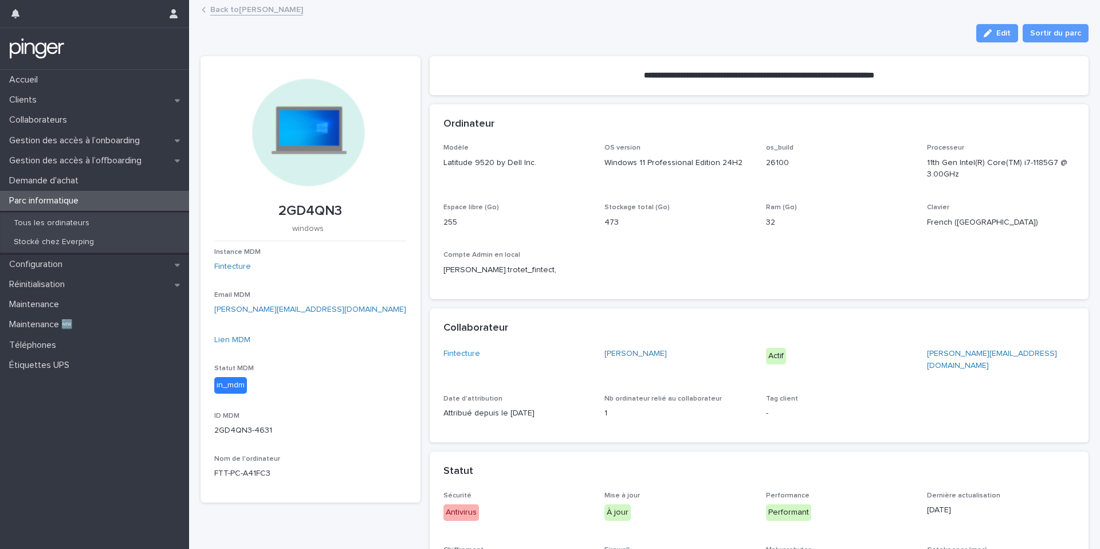
click at [229, 344] on div "Lien MDM" at bounding box center [310, 340] width 192 height 12
click at [224, 338] on link "Lien MDM" at bounding box center [232, 340] width 36 height 8
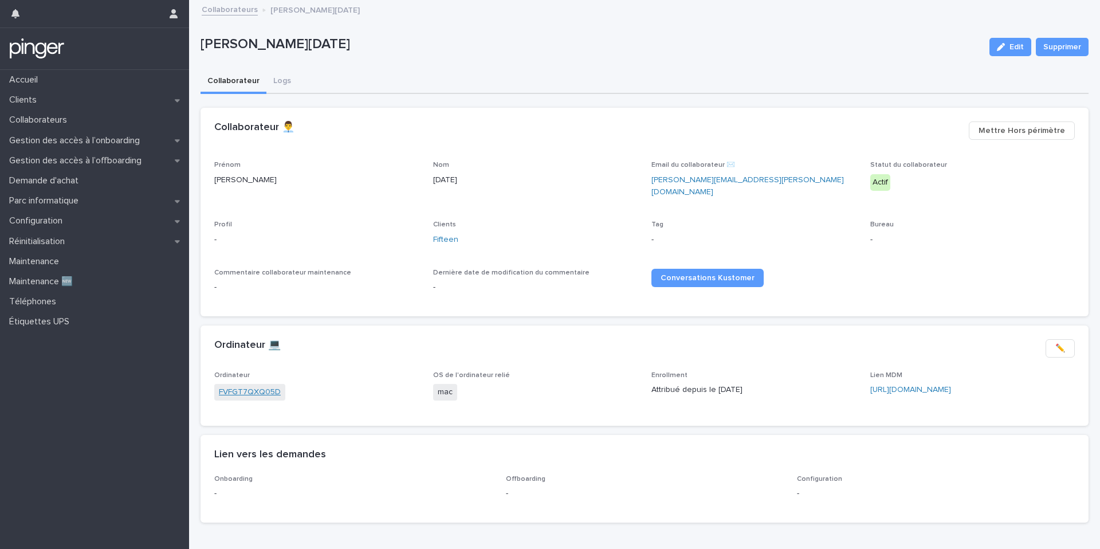
click at [257, 386] on link "FVFGT7QXQ05D" at bounding box center [250, 392] width 62 height 12
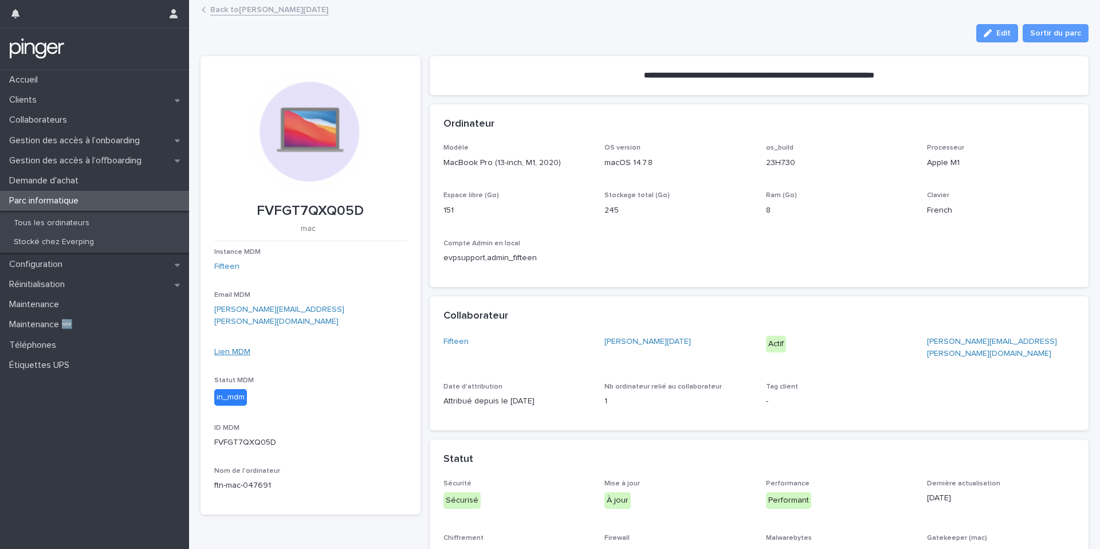
click at [223, 348] on link "Lien MDM" at bounding box center [232, 352] width 36 height 8
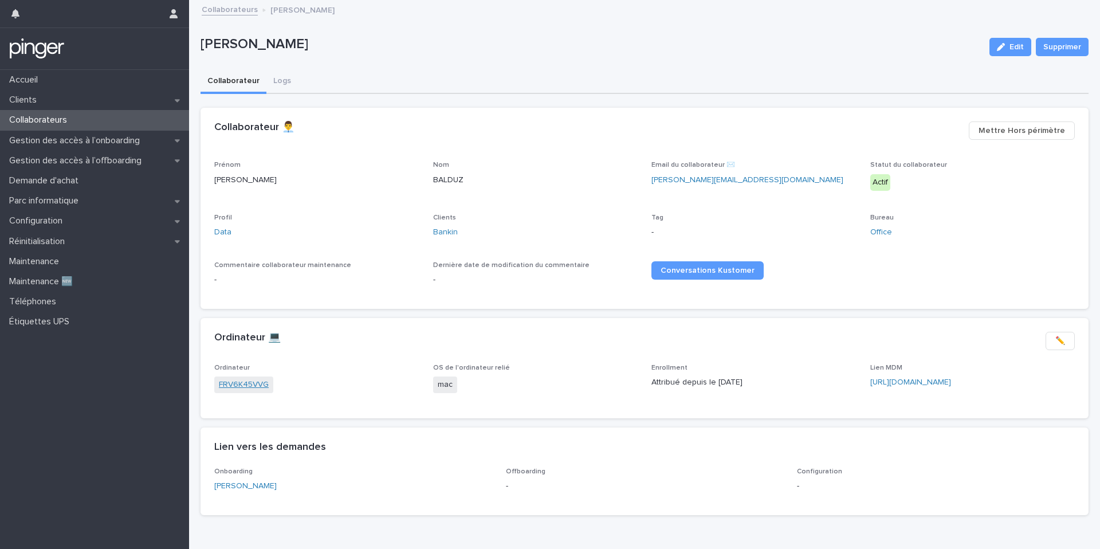
click at [239, 384] on link "FRV6K45VVG" at bounding box center [244, 385] width 50 height 12
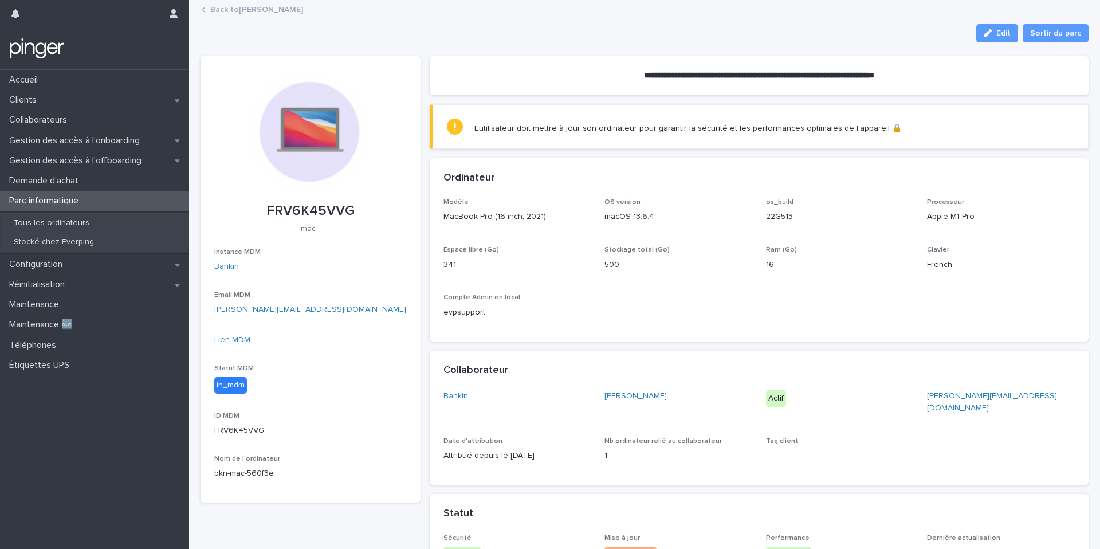
click at [225, 344] on div "Lien MDM" at bounding box center [310, 340] width 192 height 12
click at [226, 340] on link "Lien MDM" at bounding box center [232, 340] width 36 height 8
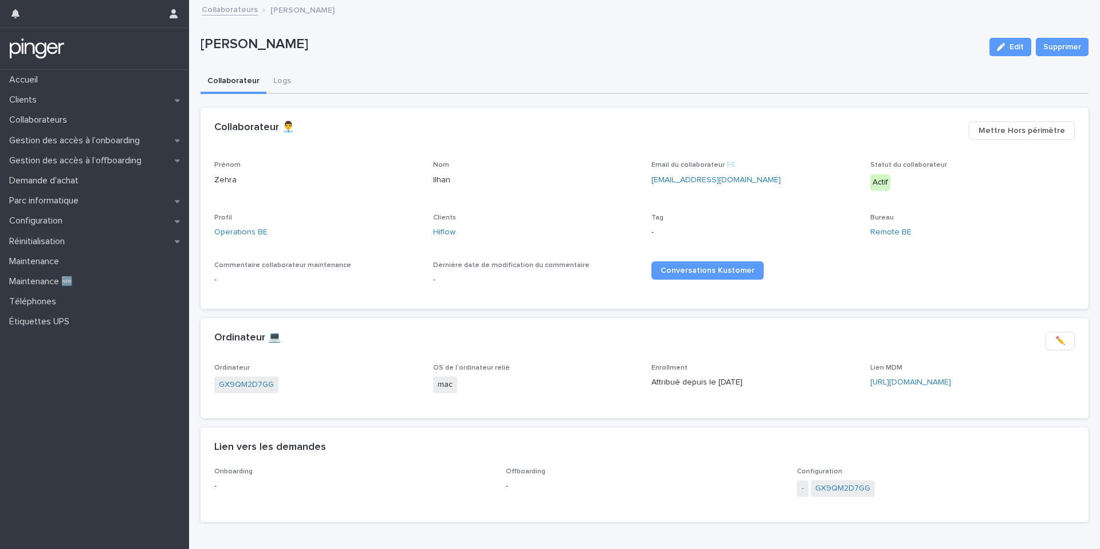
click at [231, 394] on div "GX9QM2D7GG" at bounding box center [316, 385] width 205 height 19
click at [241, 388] on link "GX9QM2D7GG" at bounding box center [246, 385] width 55 height 12
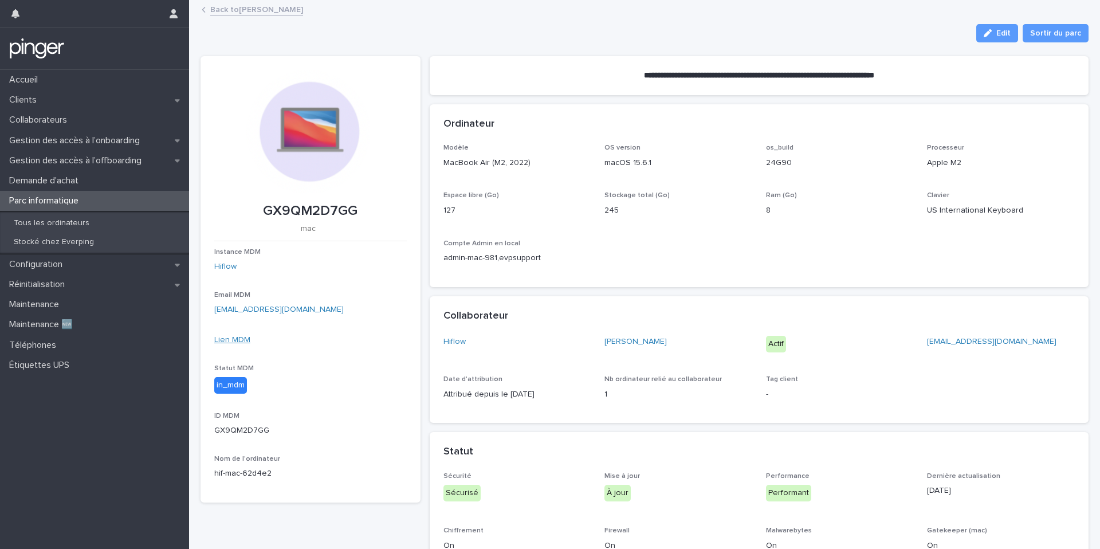
click at [236, 336] on link "Lien MDM" at bounding box center [232, 340] width 36 height 8
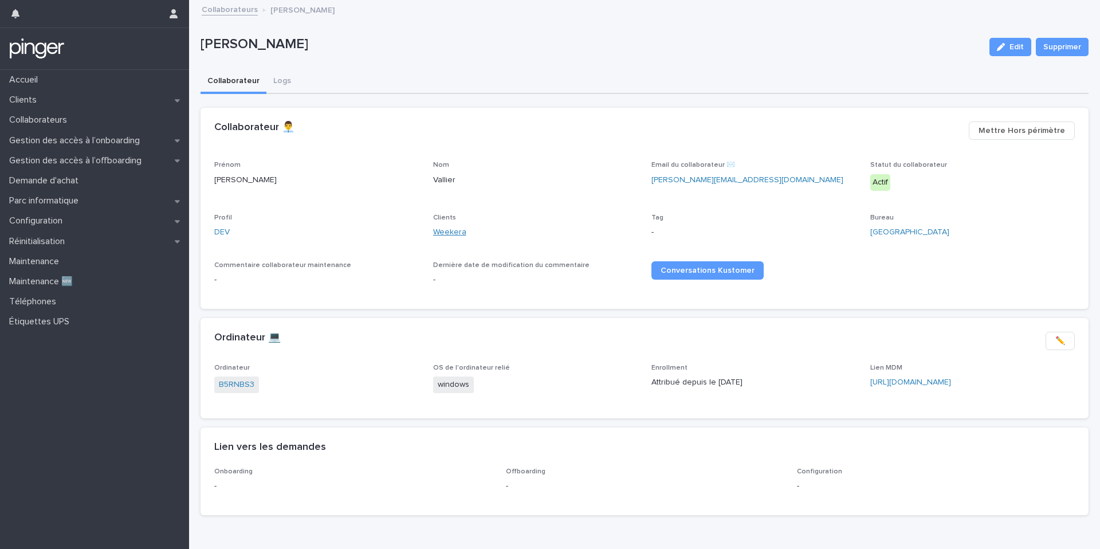
click at [448, 232] on link "Weekera" at bounding box center [449, 232] width 33 height 12
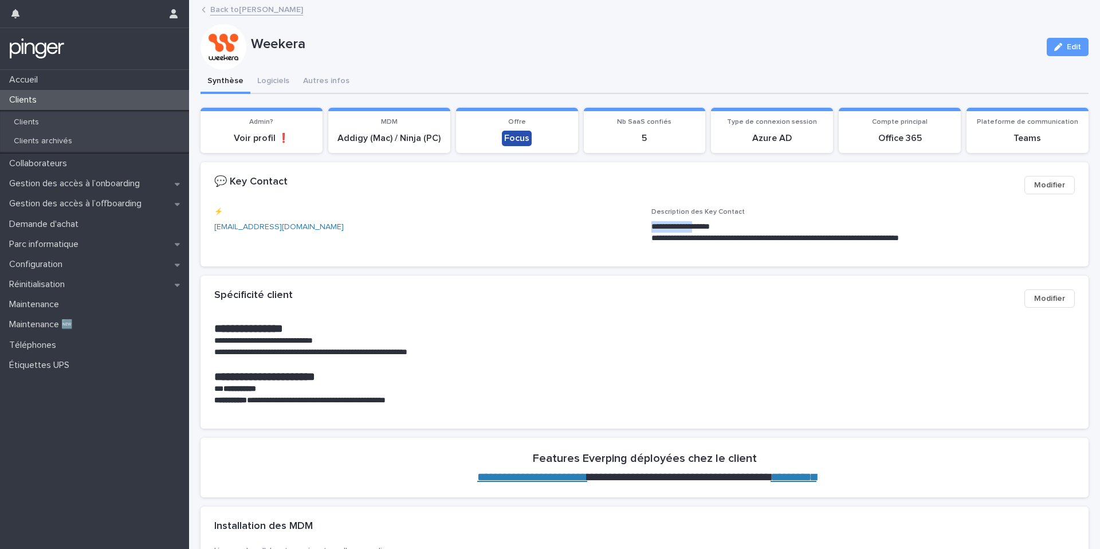
drag, startPoint x: 651, startPoint y: 225, endPoint x: 711, endPoint y: 223, distance: 59.6
click at [711, 223] on p "**********" at bounding box center [862, 226] width 423 height 11
copy p "**********"
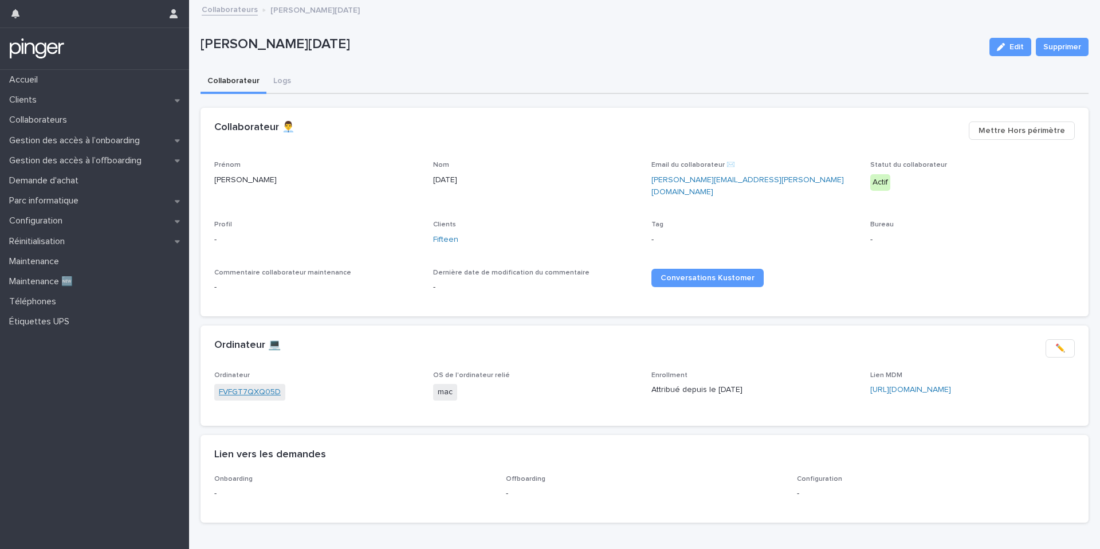
click at [246, 388] on link "FVFGT7QXQ05D" at bounding box center [250, 392] width 62 height 12
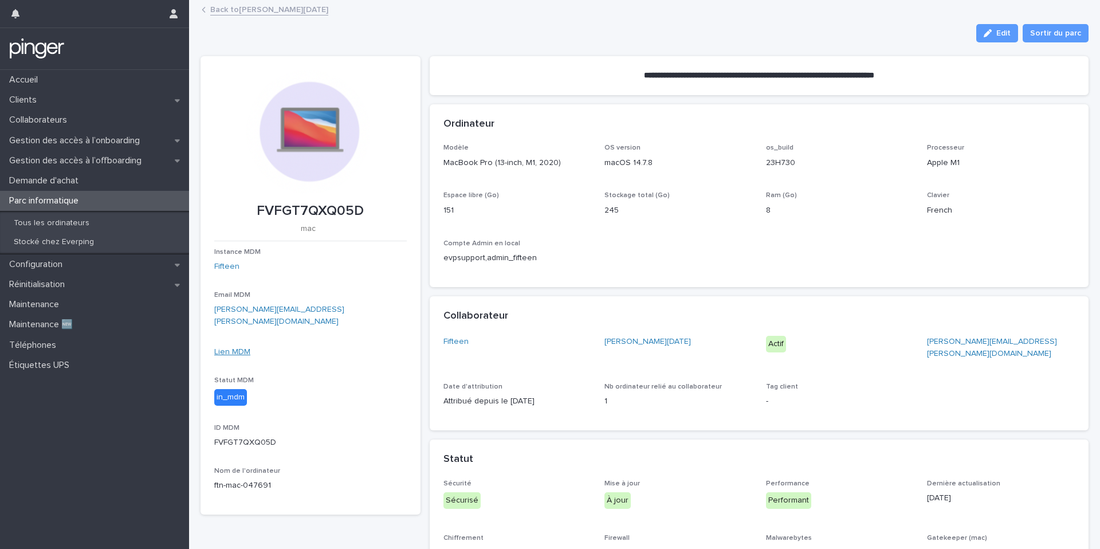
click at [234, 348] on link "Lien MDM" at bounding box center [232, 352] width 36 height 8
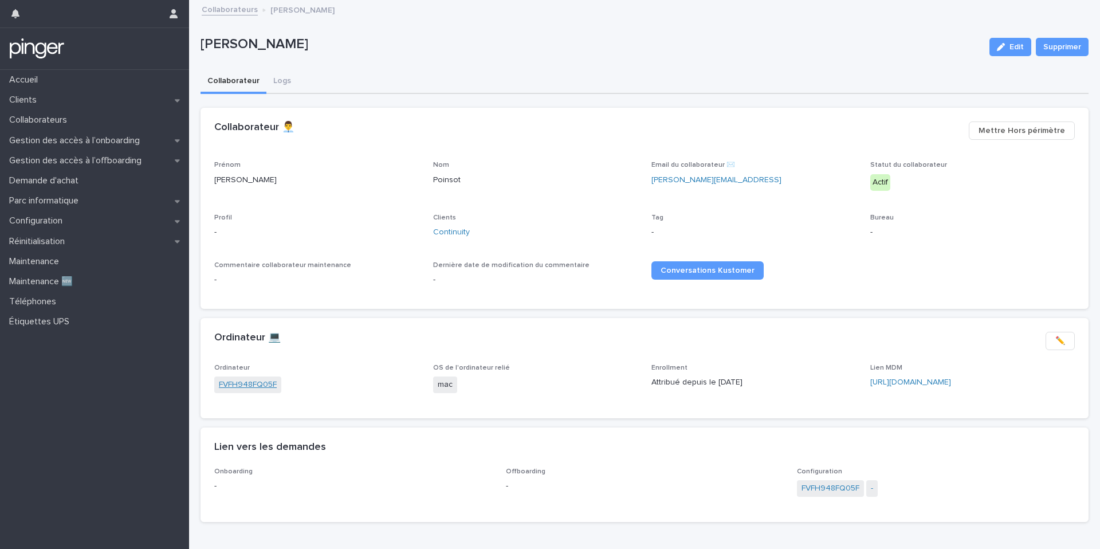
click at [239, 388] on link "FVFH948FQ05F" at bounding box center [248, 385] width 58 height 12
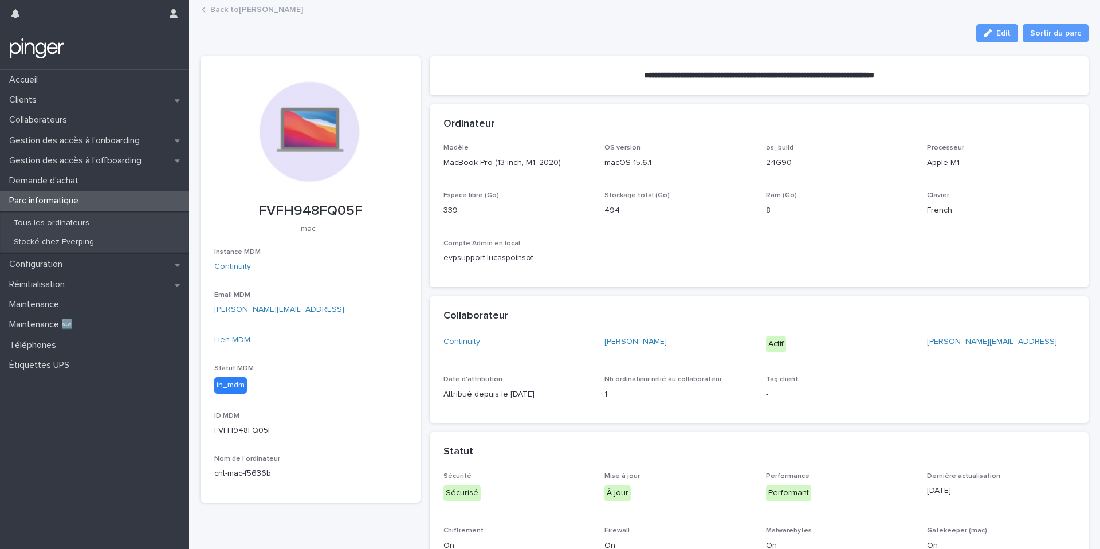
click at [234, 343] on link "Lien MDM" at bounding box center [232, 340] width 36 height 8
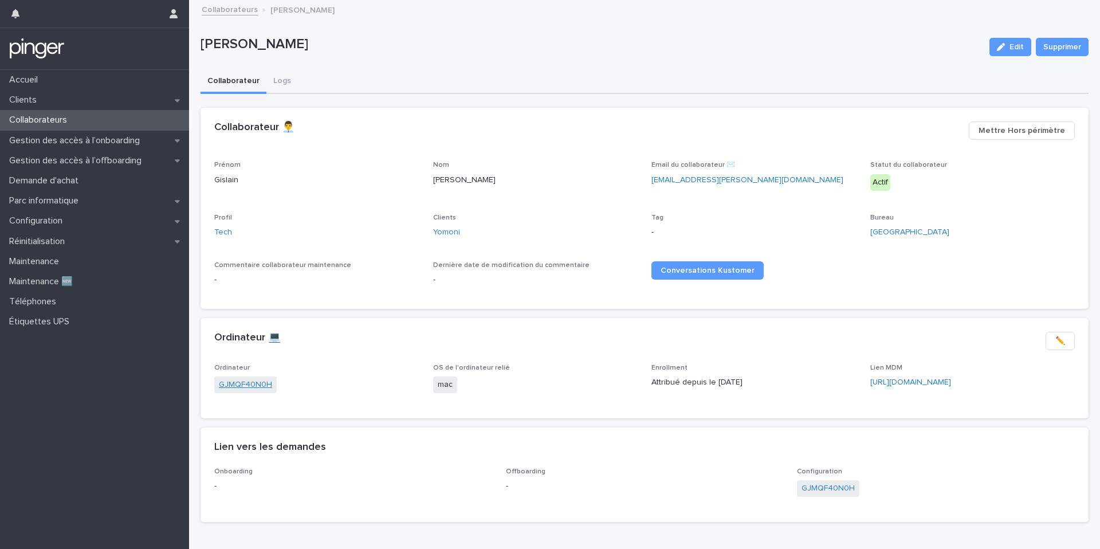
click at [249, 390] on link "GJMQF40N0H" at bounding box center [245, 385] width 53 height 12
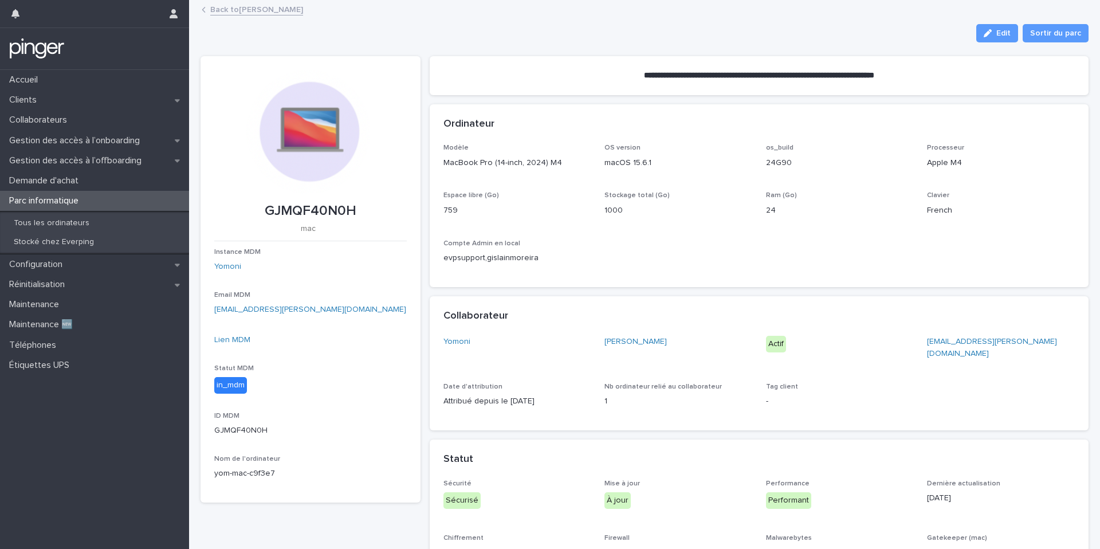
drag, startPoint x: 242, startPoint y: 338, endPoint x: 394, endPoint y: 349, distance: 152.8
drag, startPoint x: 557, startPoint y: 166, endPoint x: 485, endPoint y: 166, distance: 71.6
click at [485, 166] on p "MacBook Pro (14-inch, 2024) M4" at bounding box center [517, 163] width 148 height 12
click at [272, 11] on link "Back to Gislain Moreira" at bounding box center [256, 8] width 93 height 13
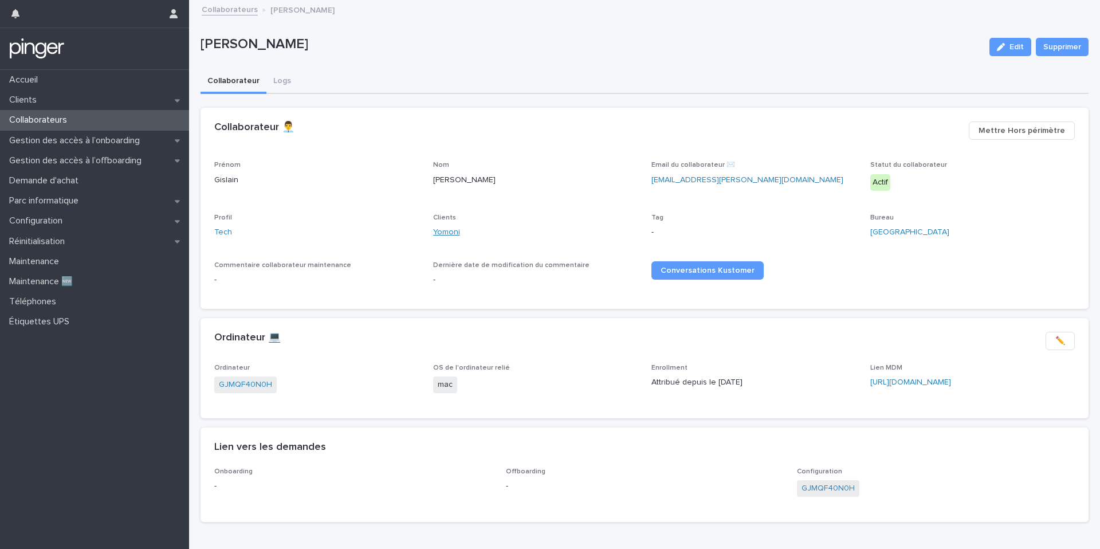
click at [441, 232] on link "Yomoni" at bounding box center [446, 232] width 27 height 12
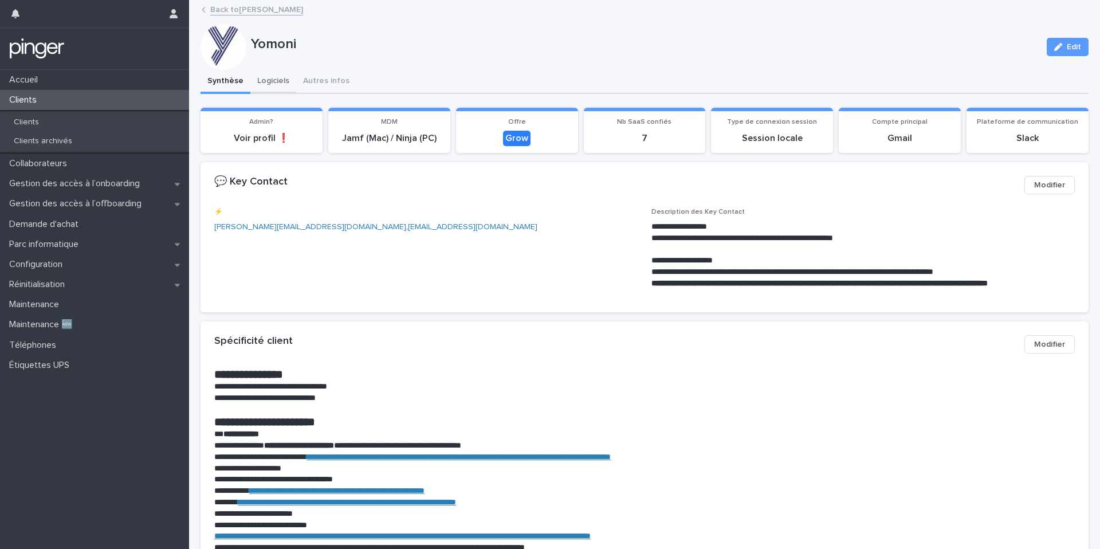
click at [269, 80] on button "Logiciels" at bounding box center [273, 82] width 46 height 24
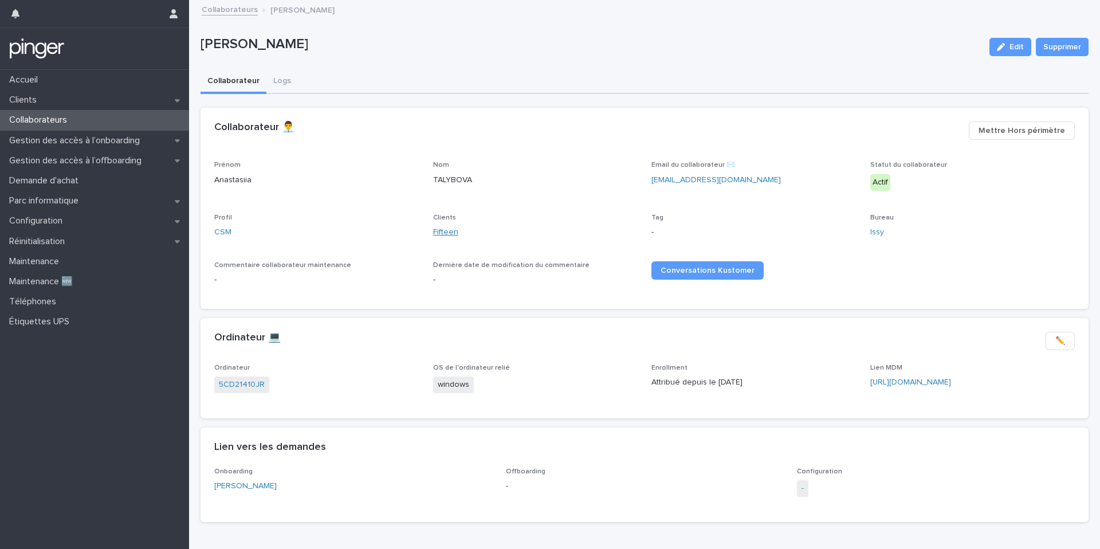
click at [441, 232] on link "Fifteen" at bounding box center [445, 232] width 25 height 12
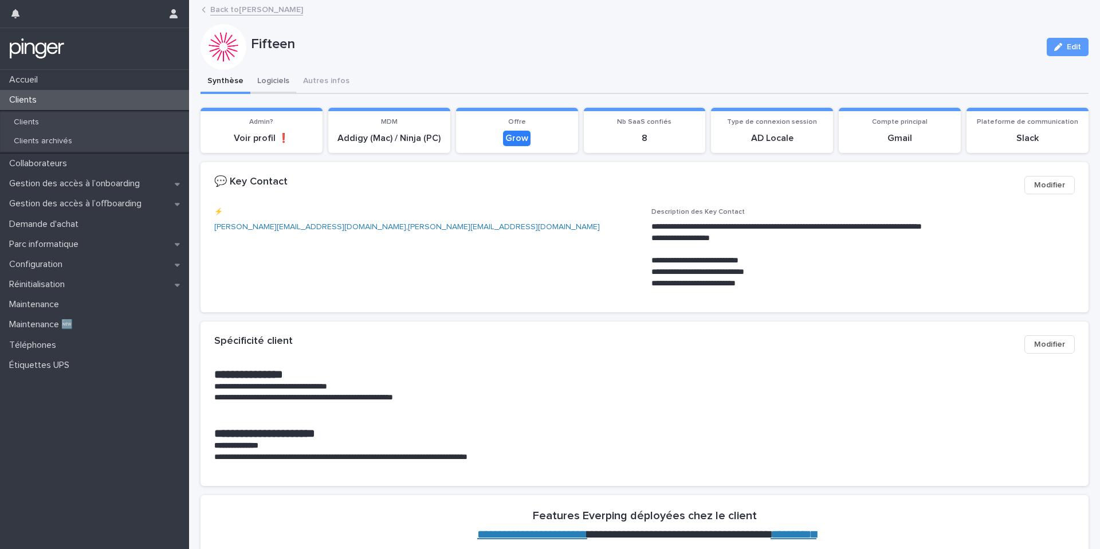
click at [272, 85] on button "Logiciels" at bounding box center [273, 82] width 46 height 24
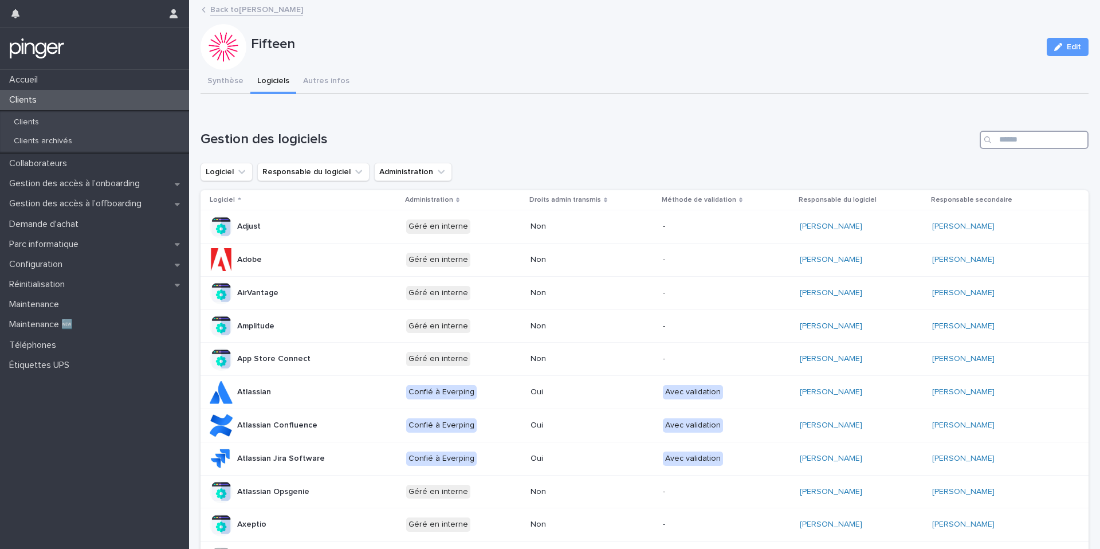
click at [1042, 135] on input "Search" at bounding box center [1034, 140] width 109 height 18
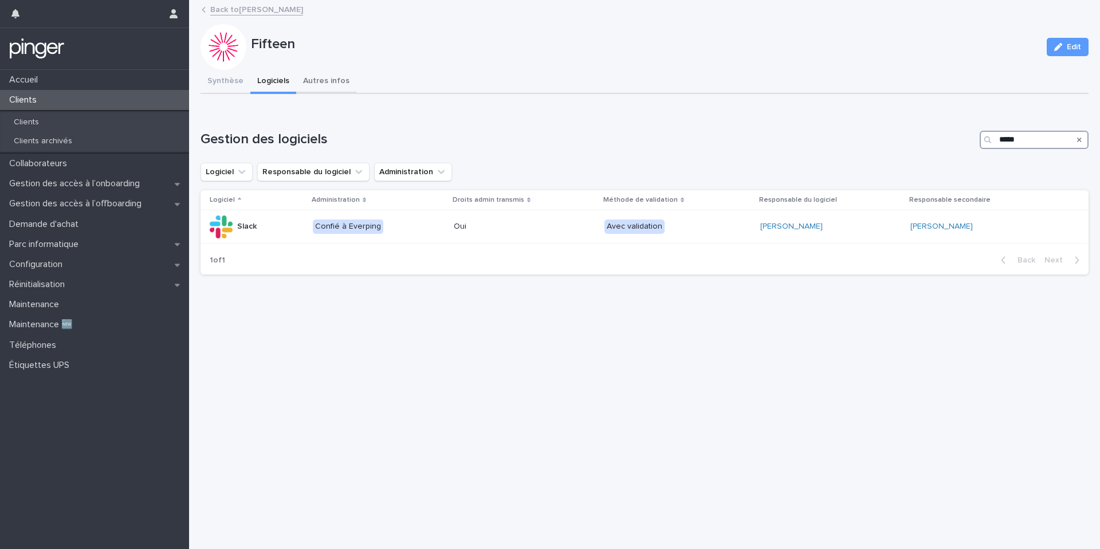
type input "*****"
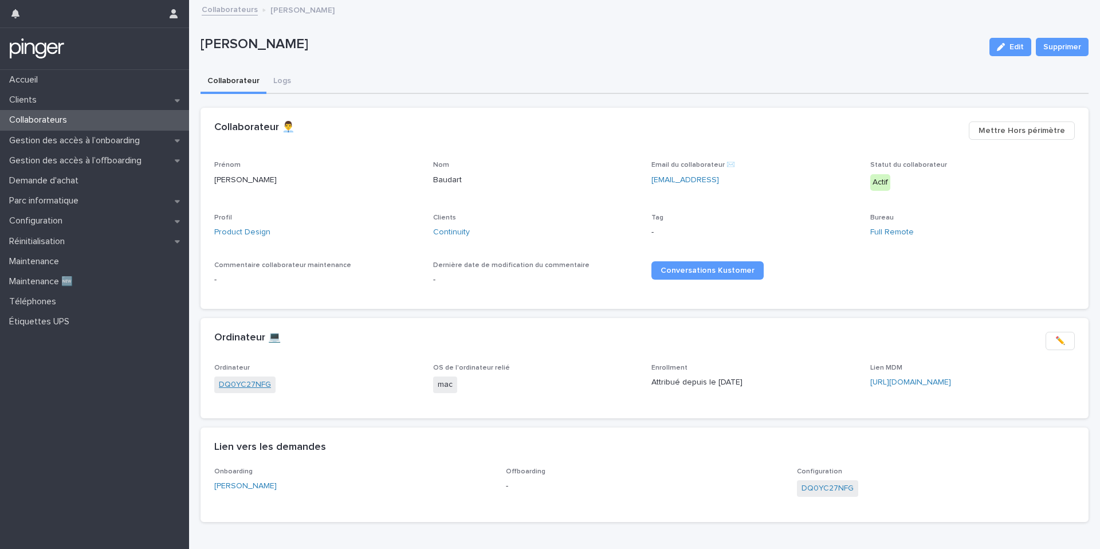
click at [237, 390] on link "DQ0YC27NFG" at bounding box center [245, 385] width 52 height 12
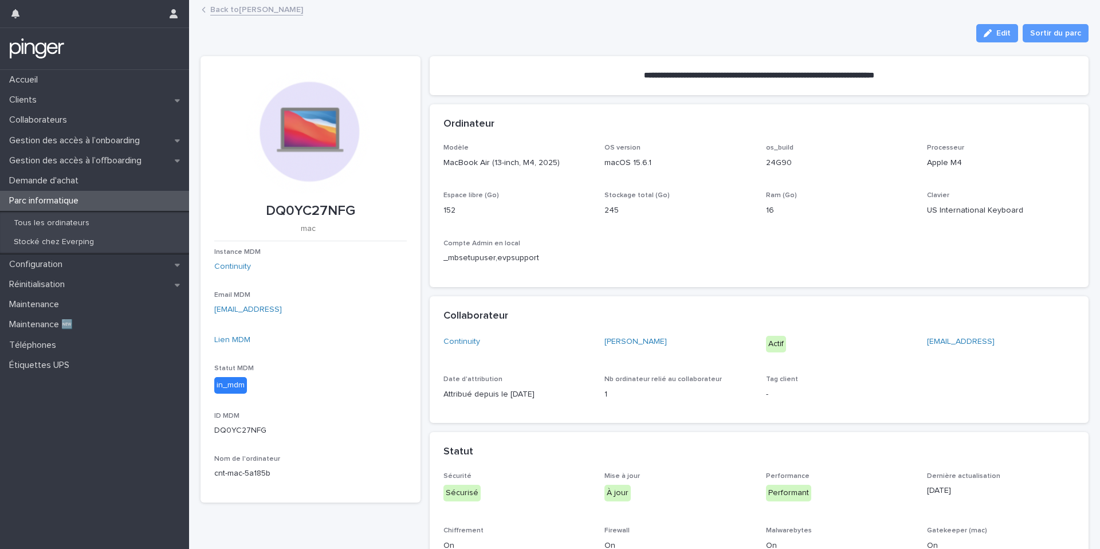
click at [226, 344] on div "Lien MDM" at bounding box center [310, 340] width 192 height 12
click at [228, 335] on div "Lien MDM" at bounding box center [310, 340] width 192 height 12
click at [229, 338] on link "Lien MDM" at bounding box center [232, 340] width 36 height 8
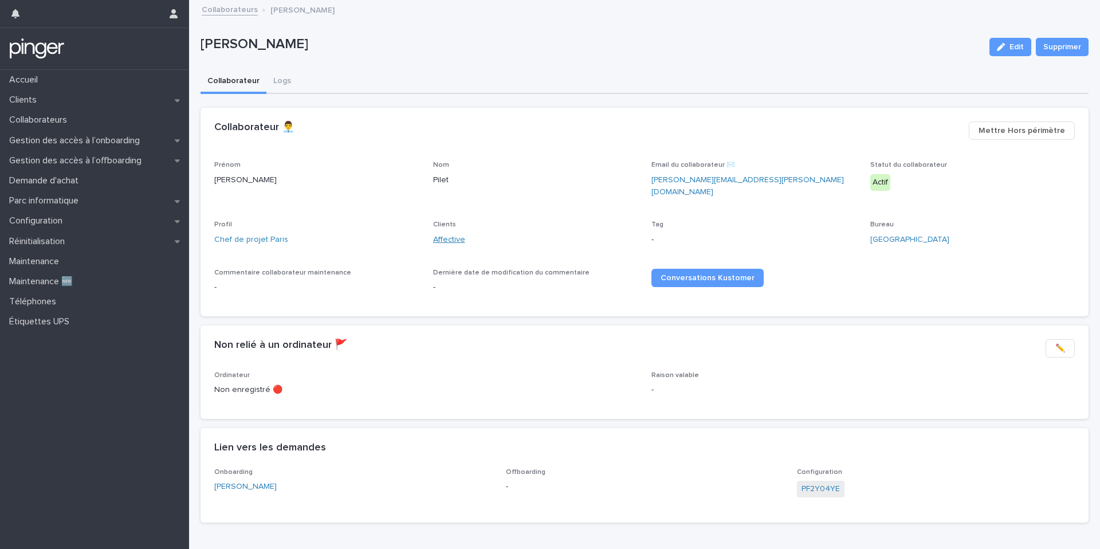
click at [441, 234] on link "Affective" at bounding box center [449, 240] width 32 height 12
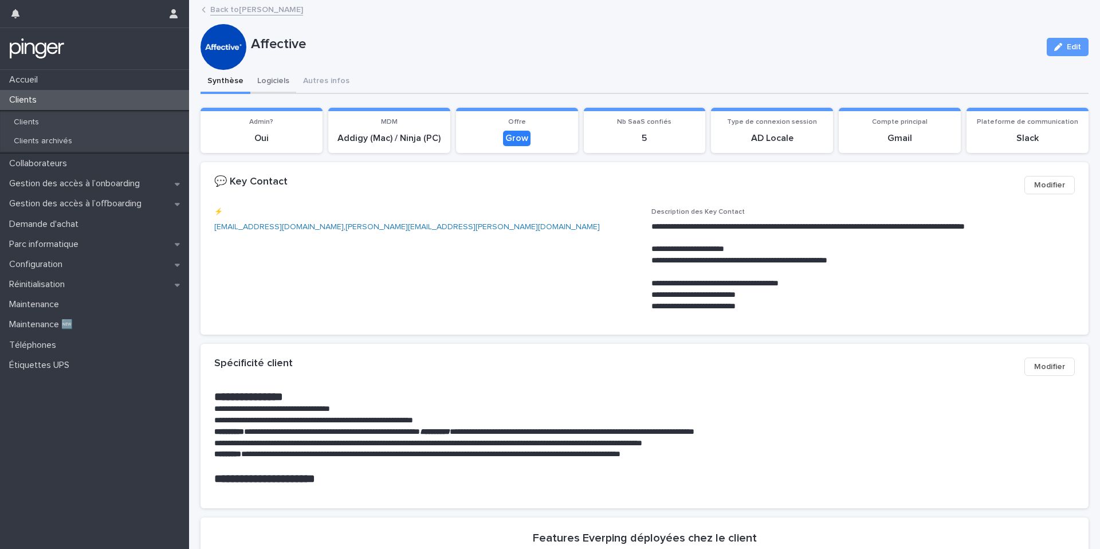
click at [281, 84] on button "Logiciels" at bounding box center [273, 82] width 46 height 24
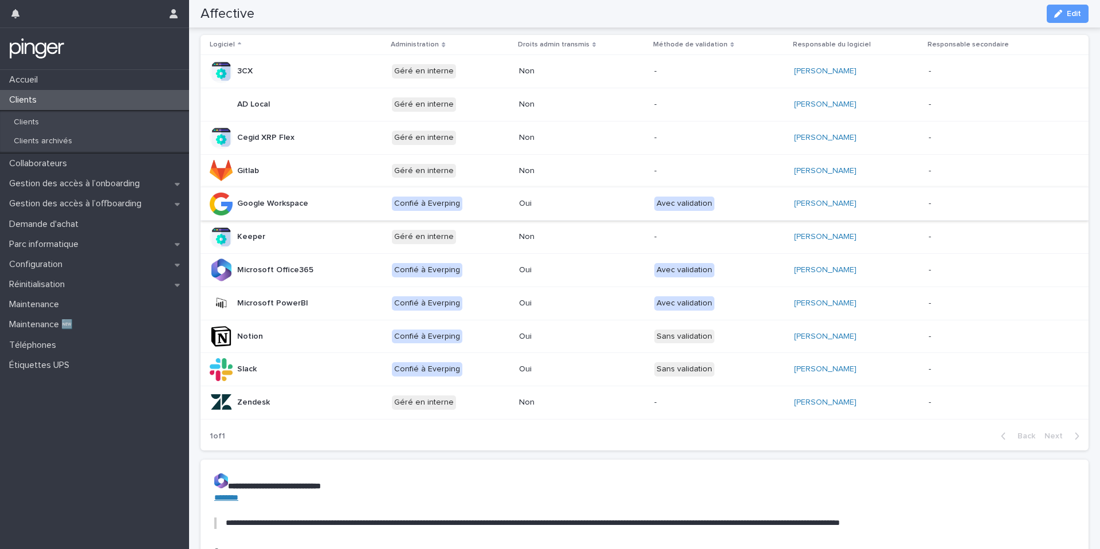
scroll to position [146, 0]
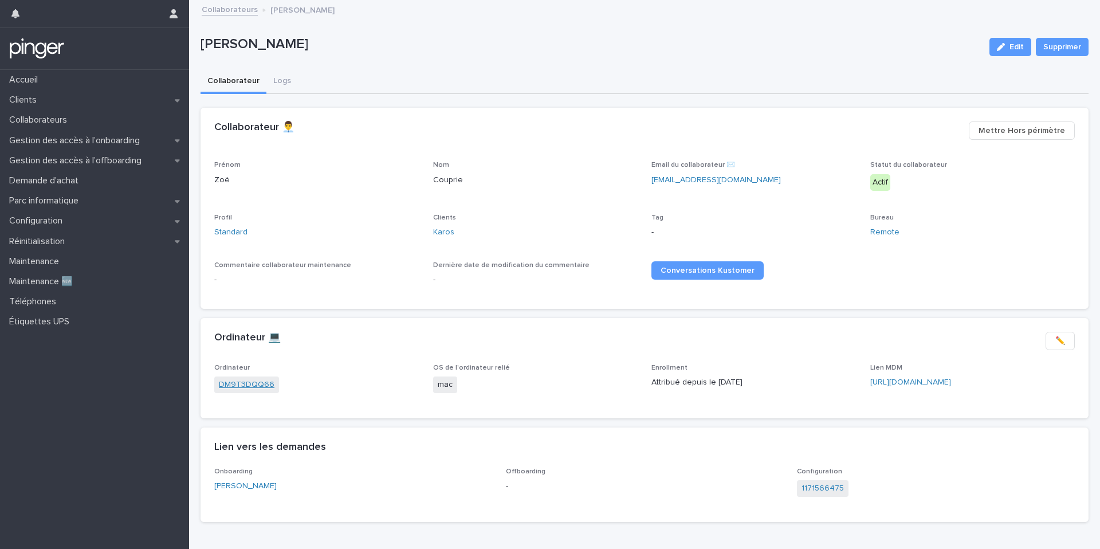
click at [256, 379] on link "DM9T3DQQ66" at bounding box center [247, 385] width 56 height 12
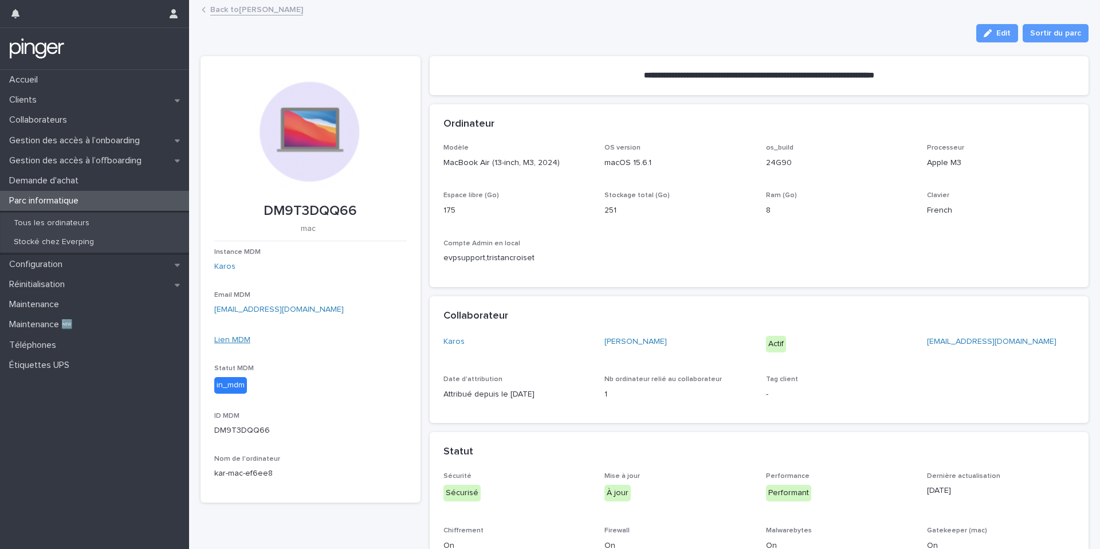
click at [243, 337] on link "Lien MDM" at bounding box center [232, 340] width 36 height 8
click at [353, 37] on div "Edit Sortir du parc" at bounding box center [645, 33] width 888 height 18
